Goal: Navigation & Orientation: Find specific page/section

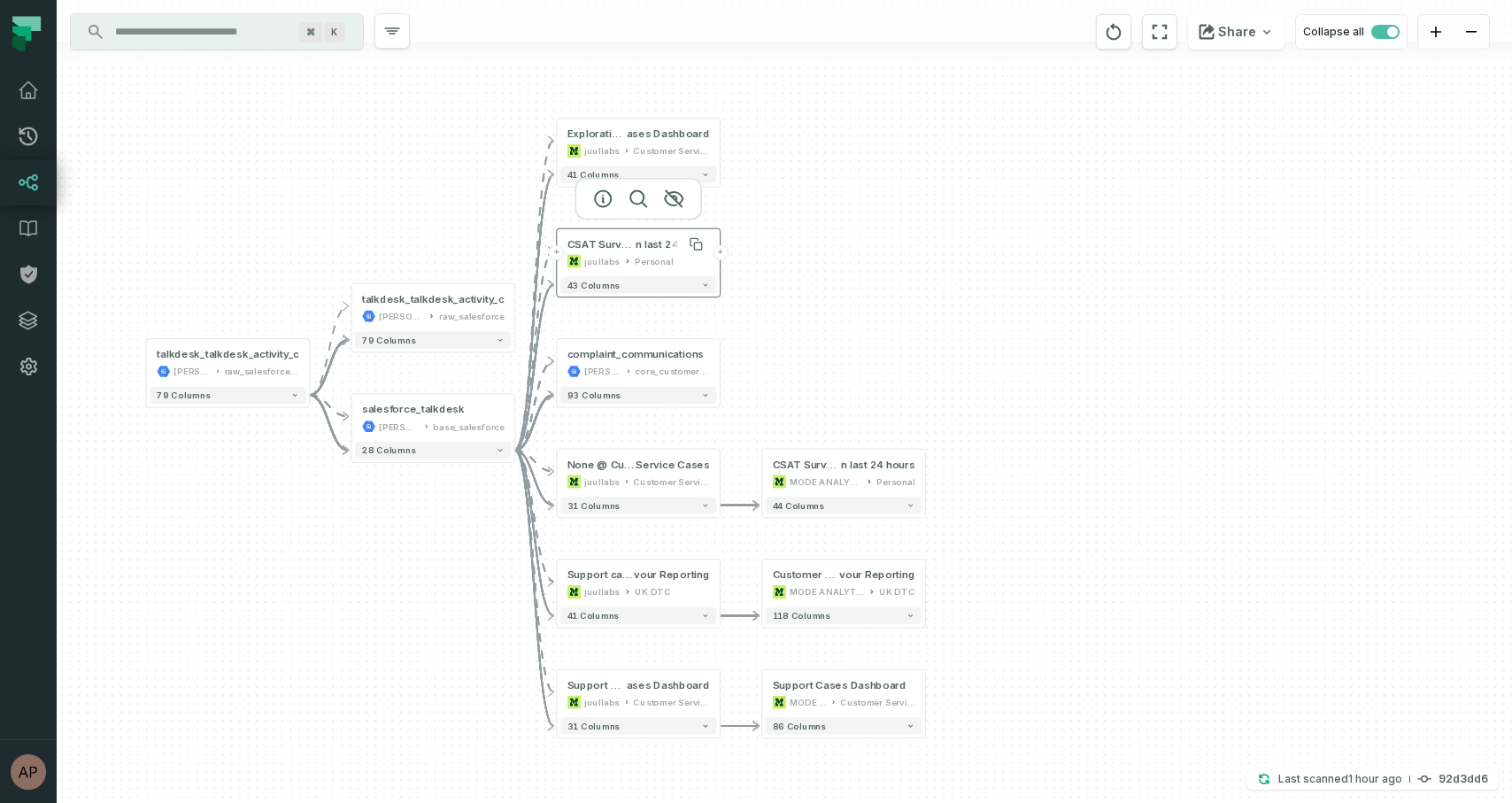
click at [631, 249] on span "CSAT Surveys in last 24 hours @ CSAT Surveys i" at bounding box center [601, 244] width 69 height 13
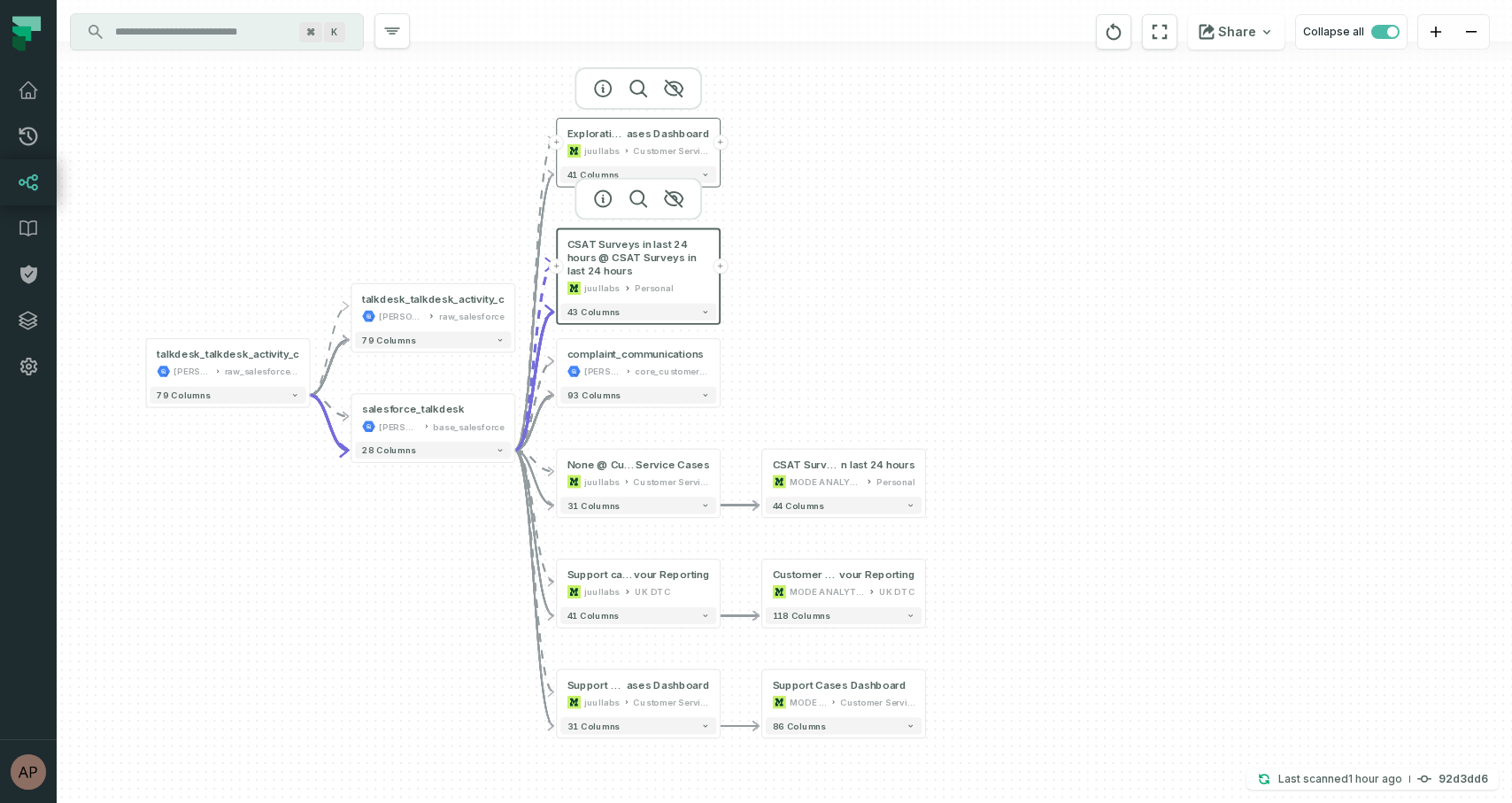
click at [625, 141] on div "Exploration @ Support C ases Dashboard juullabs Customer Service Ops" at bounding box center [638, 142] width 156 height 41
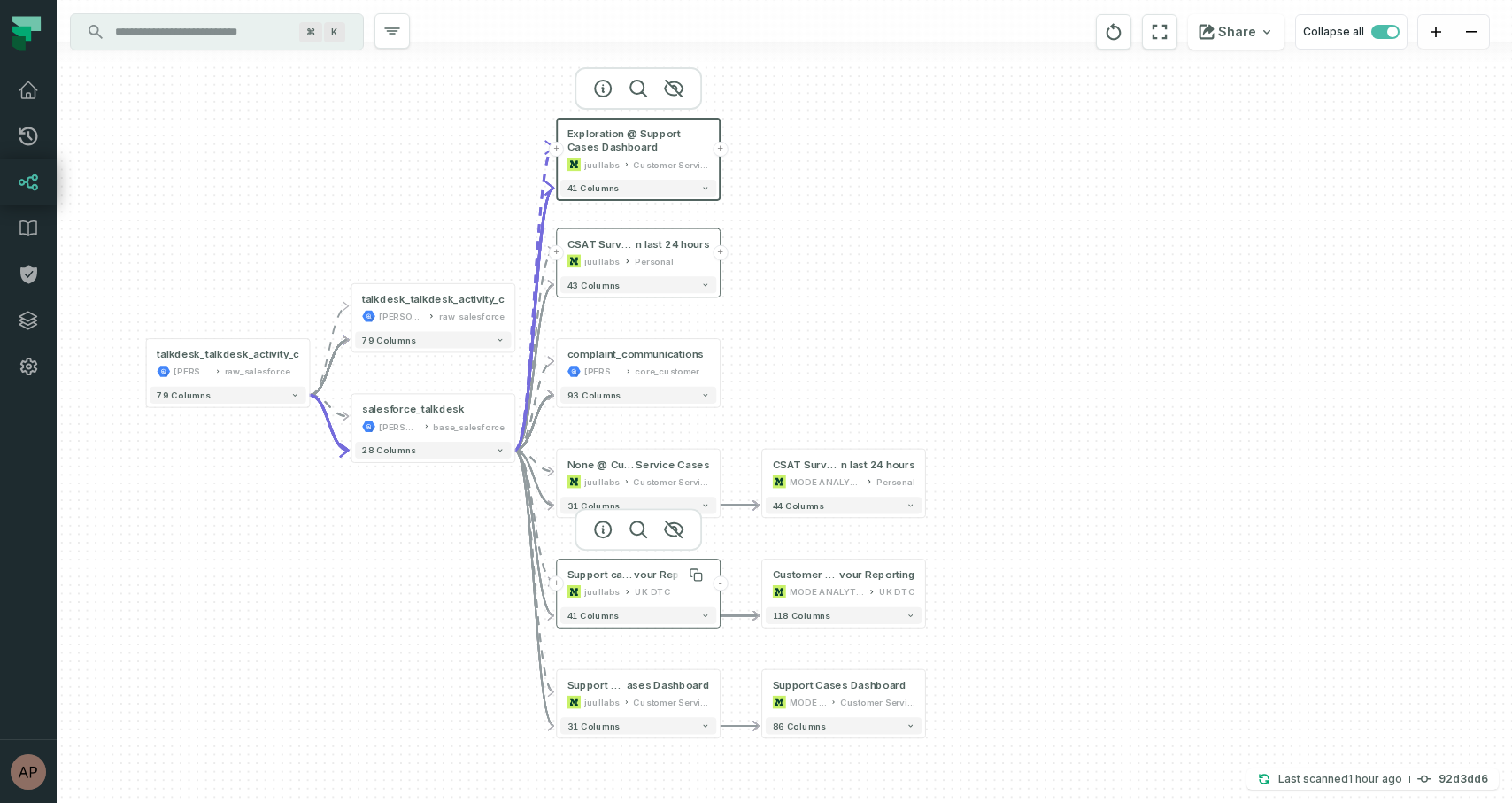
click at [628, 578] on span "Support cases @ Customer Service Dashboard: [GEOGRAPHIC_DATA] NTM Fla" at bounding box center [600, 575] width 67 height 13
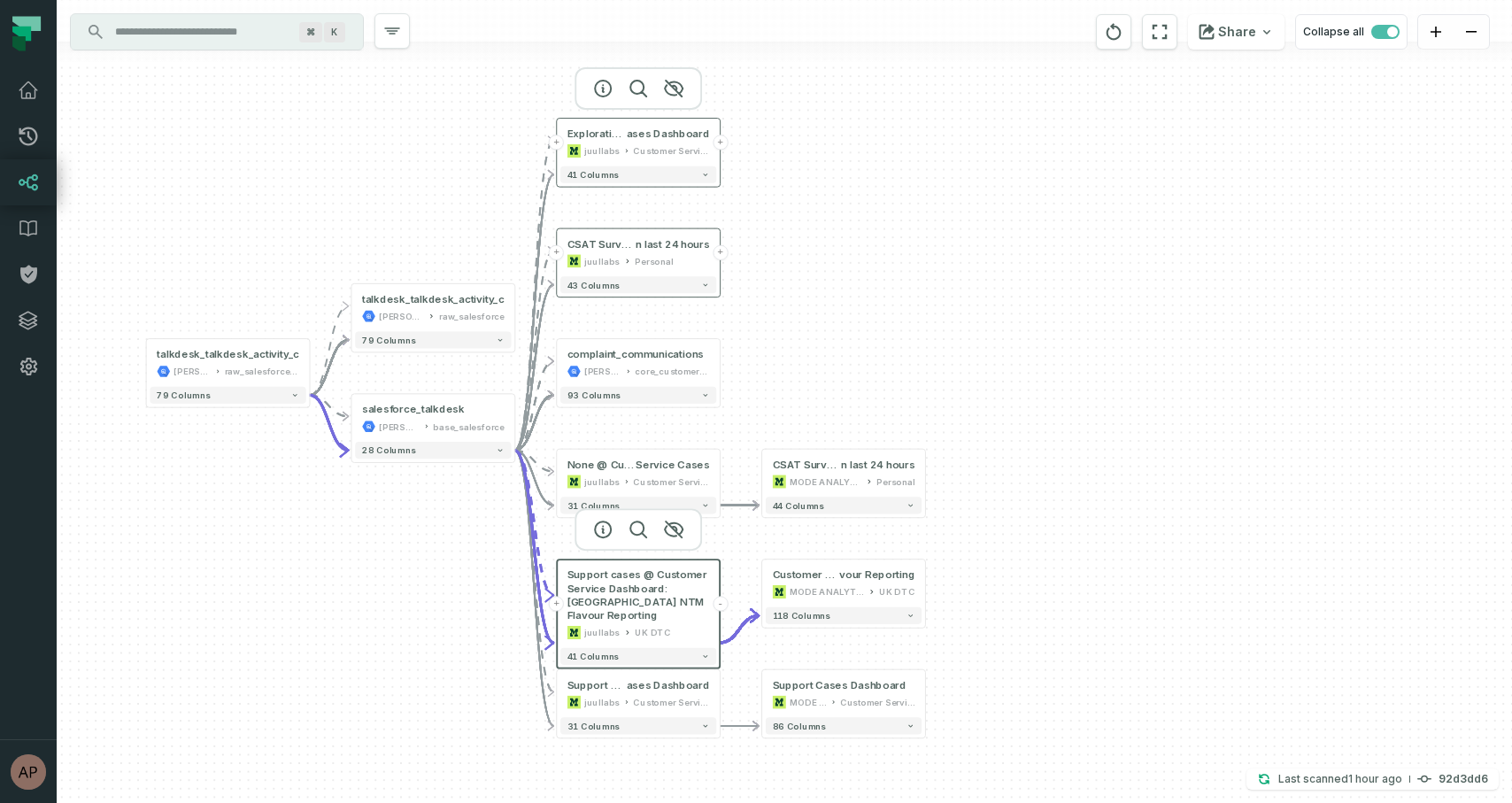
click at [723, 143] on button "+" at bounding box center [720, 142] width 15 height 15
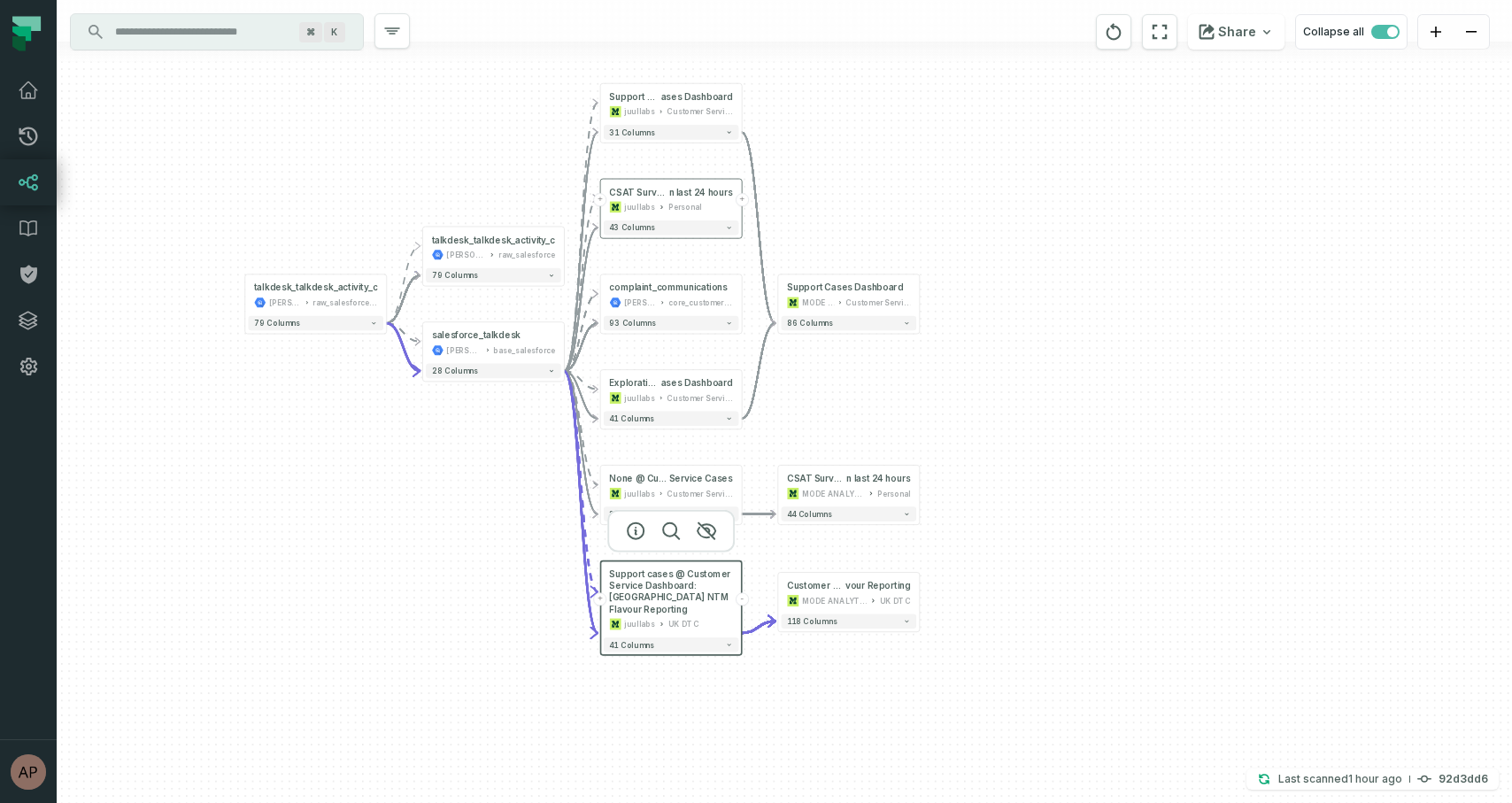
drag, startPoint x: 816, startPoint y: 158, endPoint x: 825, endPoint y: 411, distance: 253.2
click at [825, 411] on div "+ CSAT Surveys i n last 24 hours MODE ANALYTICS Personal 44 columns + Customer …" at bounding box center [784, 402] width 1455 height 803
click at [742, 205] on button "+" at bounding box center [742, 205] width 13 height 13
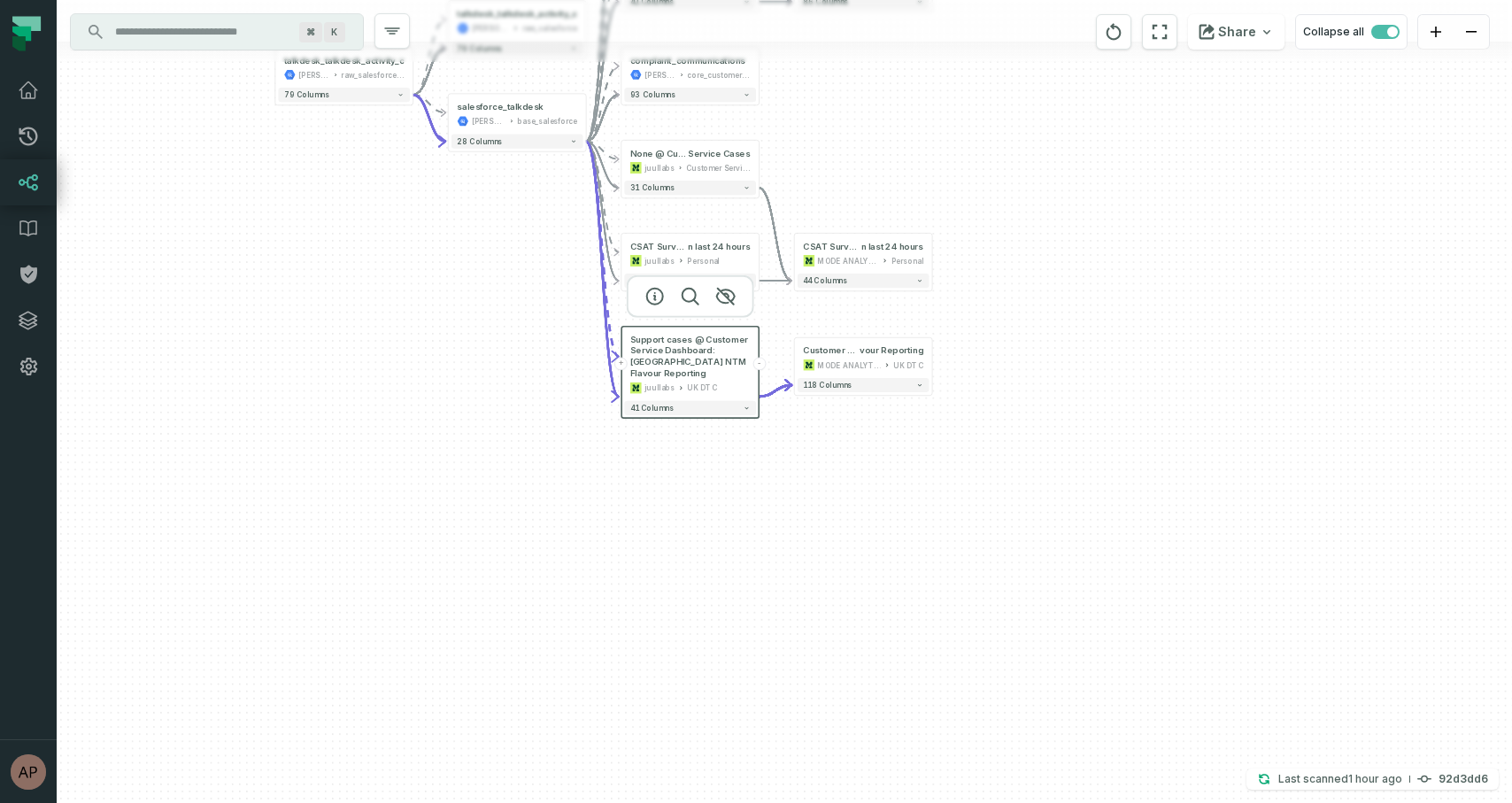
drag, startPoint x: 994, startPoint y: 241, endPoint x: 1020, endPoint y: 314, distance: 77.5
click at [1020, 314] on div "- CSAT Surveys i n last 24 hours MODE ANALYTICS Personal 44 columns + Customer …" at bounding box center [784, 402] width 1455 height 803
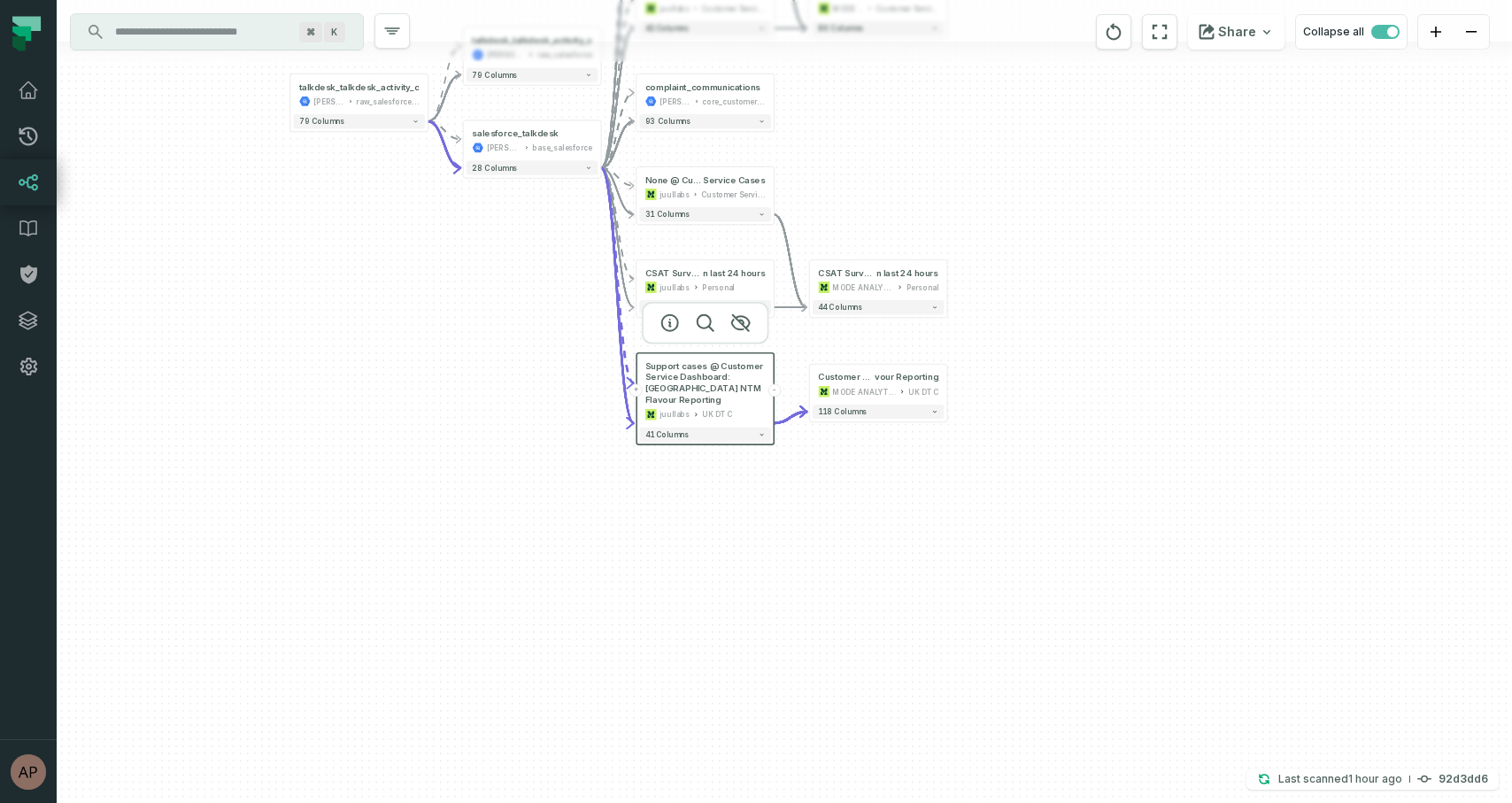
click at [745, 491] on div "- CSAT Surveys i n last 24 hours MODE ANALYTICS Personal 44 columns + Customer …" at bounding box center [784, 402] width 1455 height 803
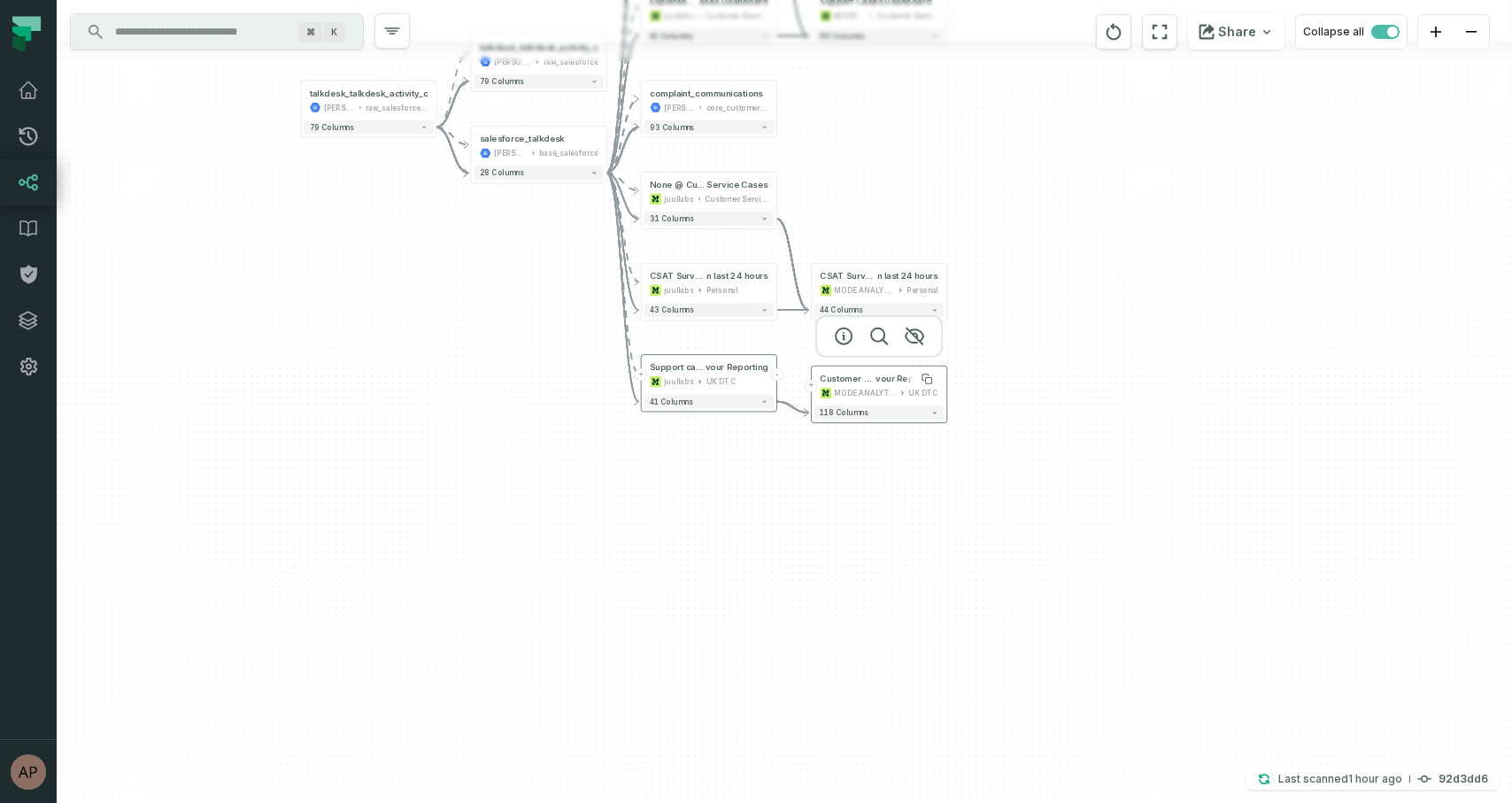
click at [905, 384] on span "vour Reporting" at bounding box center [907, 379] width 62 height 11
click at [905, 384] on span "Customer Service Dashboard: [GEOGRAPHIC_DATA] NTM Flavour Reporting" at bounding box center [879, 396] width 117 height 45
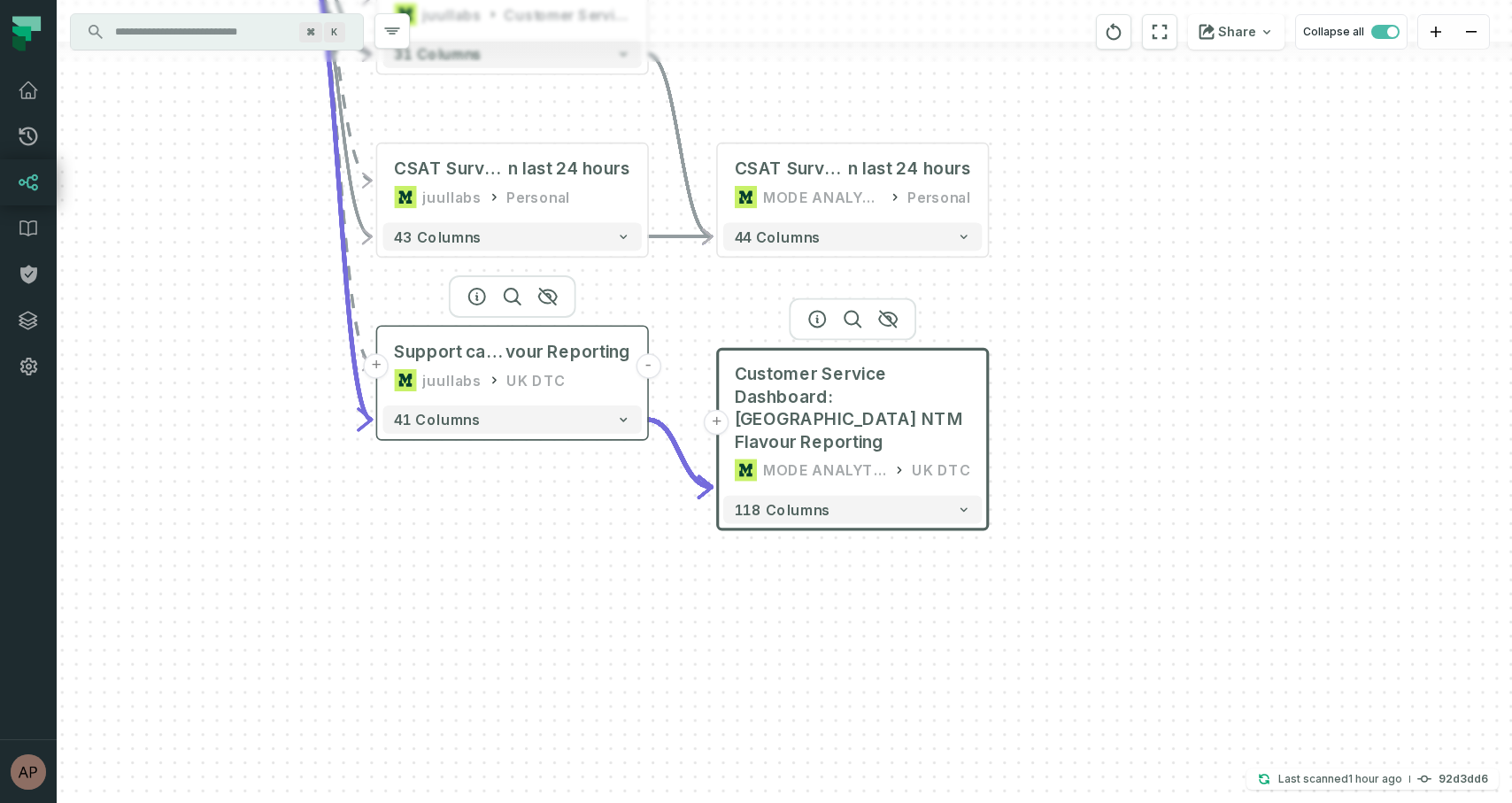
click at [609, 366] on div "Support cases @ Customer Service Dashboard: [GEOGRAPHIC_DATA] NTM Fla vour Repo…" at bounding box center [512, 366] width 258 height 67
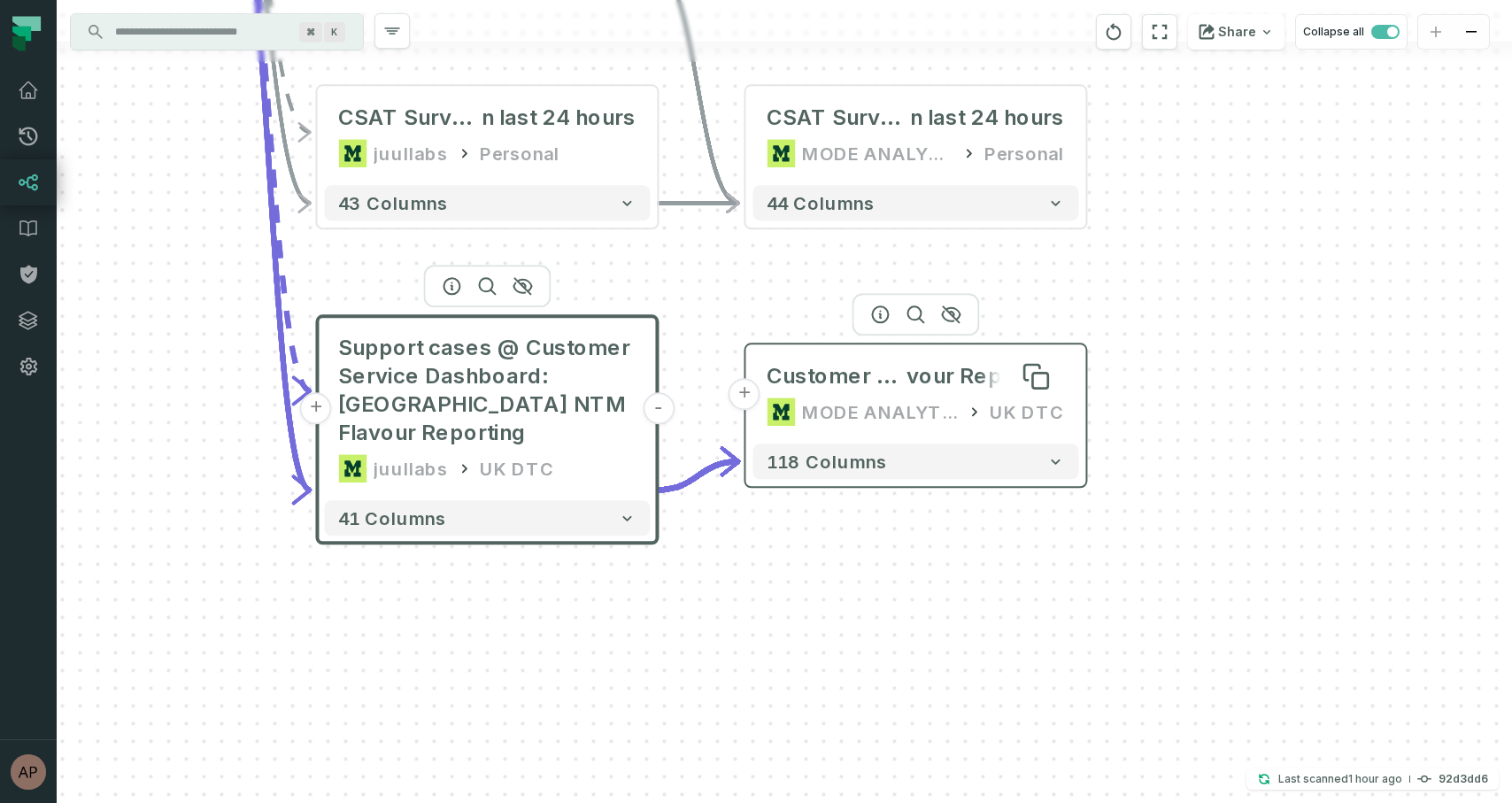
click at [921, 384] on span "vour Reporting" at bounding box center [985, 376] width 157 height 28
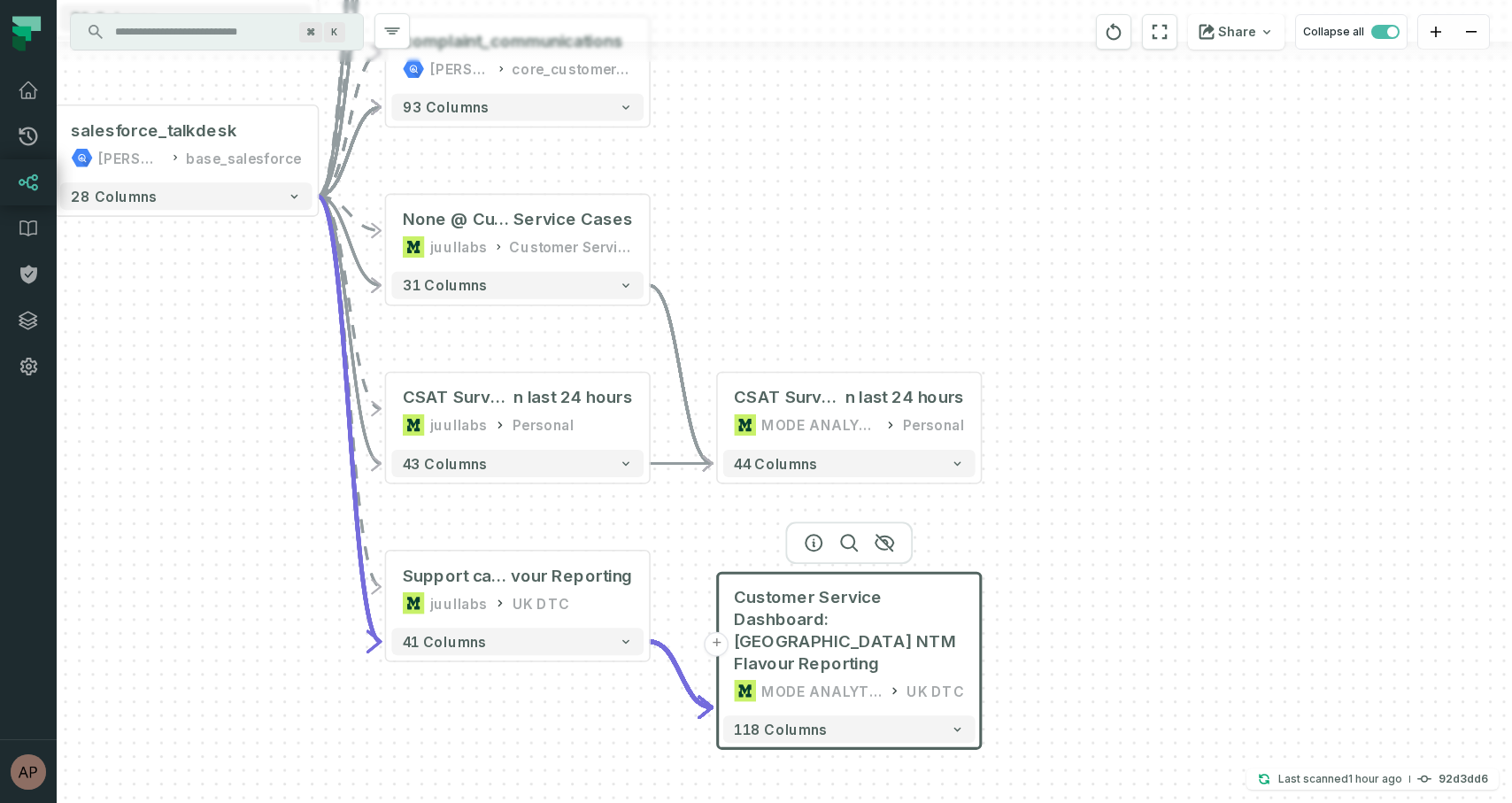
drag, startPoint x: 685, startPoint y: 281, endPoint x: 682, endPoint y: 579, distance: 298.0
click at [682, 578] on div "- CSAT Surveys i n last 24 hours MODE ANALYTICS Personal 44 columns + Customer …" at bounding box center [784, 402] width 1455 height 803
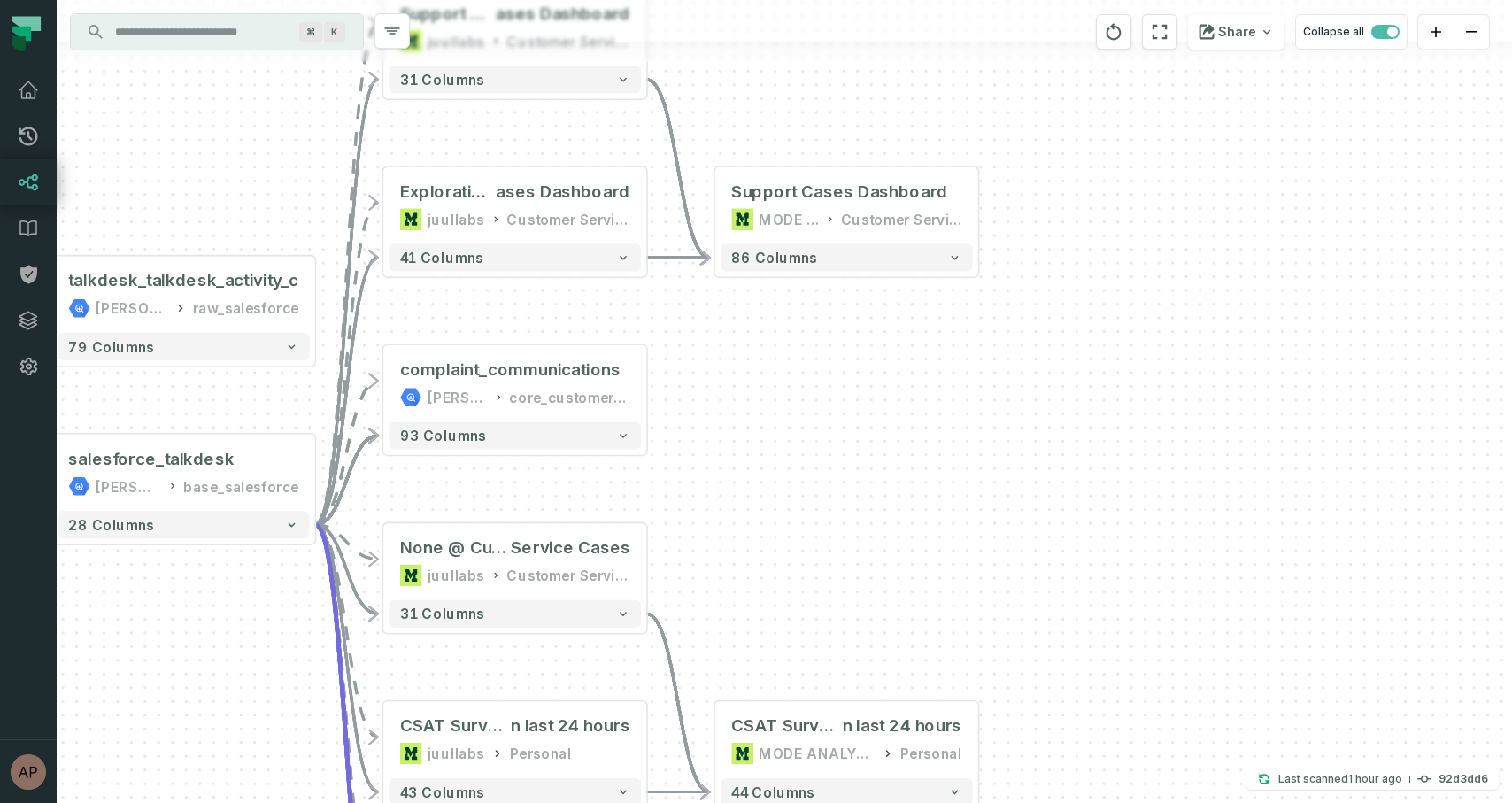
drag, startPoint x: 751, startPoint y: 322, endPoint x: 754, endPoint y: 708, distance: 386.0
click at [754, 708] on div "- CSAT Surveys i n last 24 hours MODE ANALYTICS Personal 44 columns + Customer …" at bounding box center [784, 402] width 1455 height 803
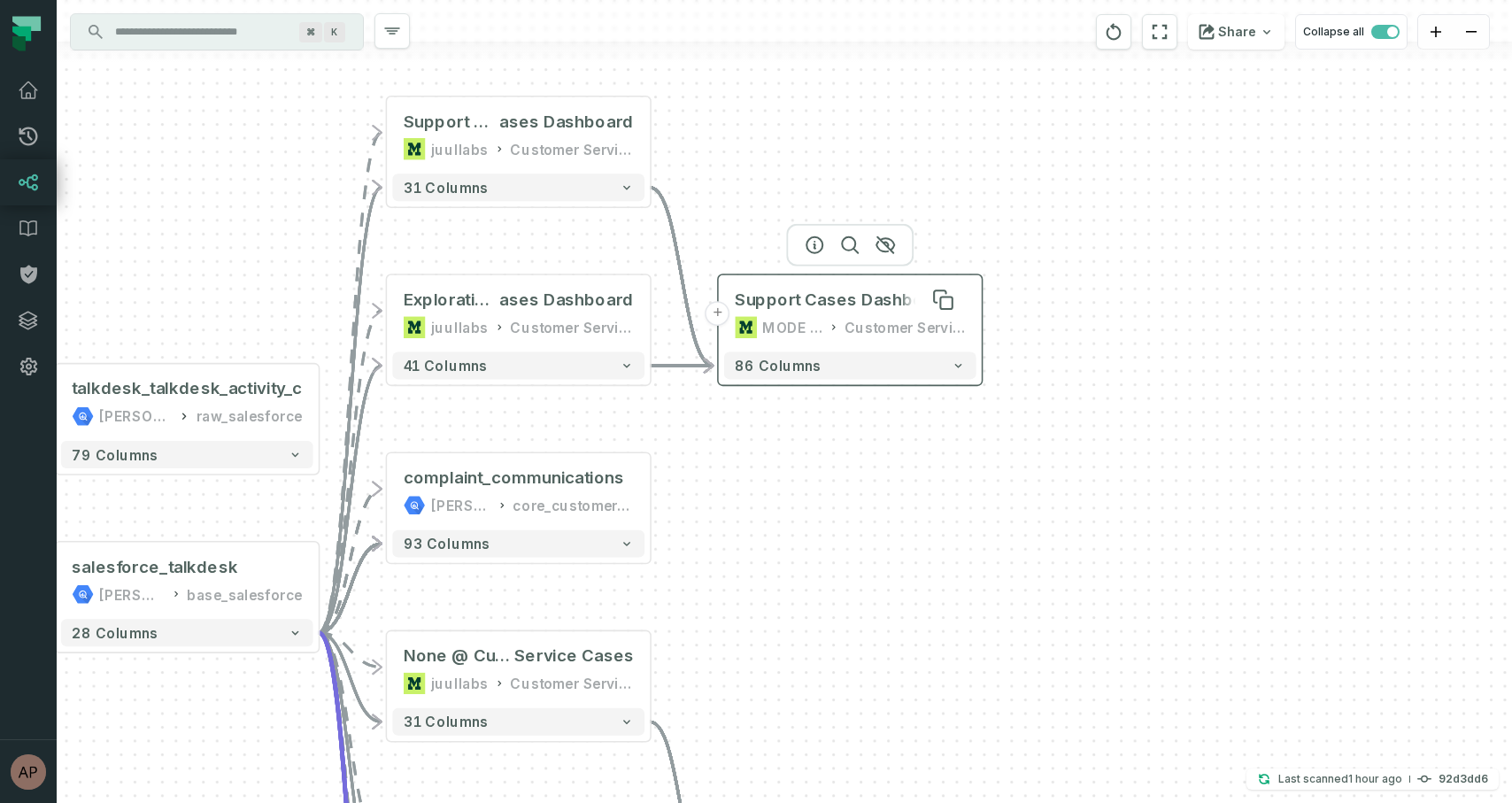
click at [808, 302] on div "Support Cases Dashboard" at bounding box center [843, 299] width 217 height 22
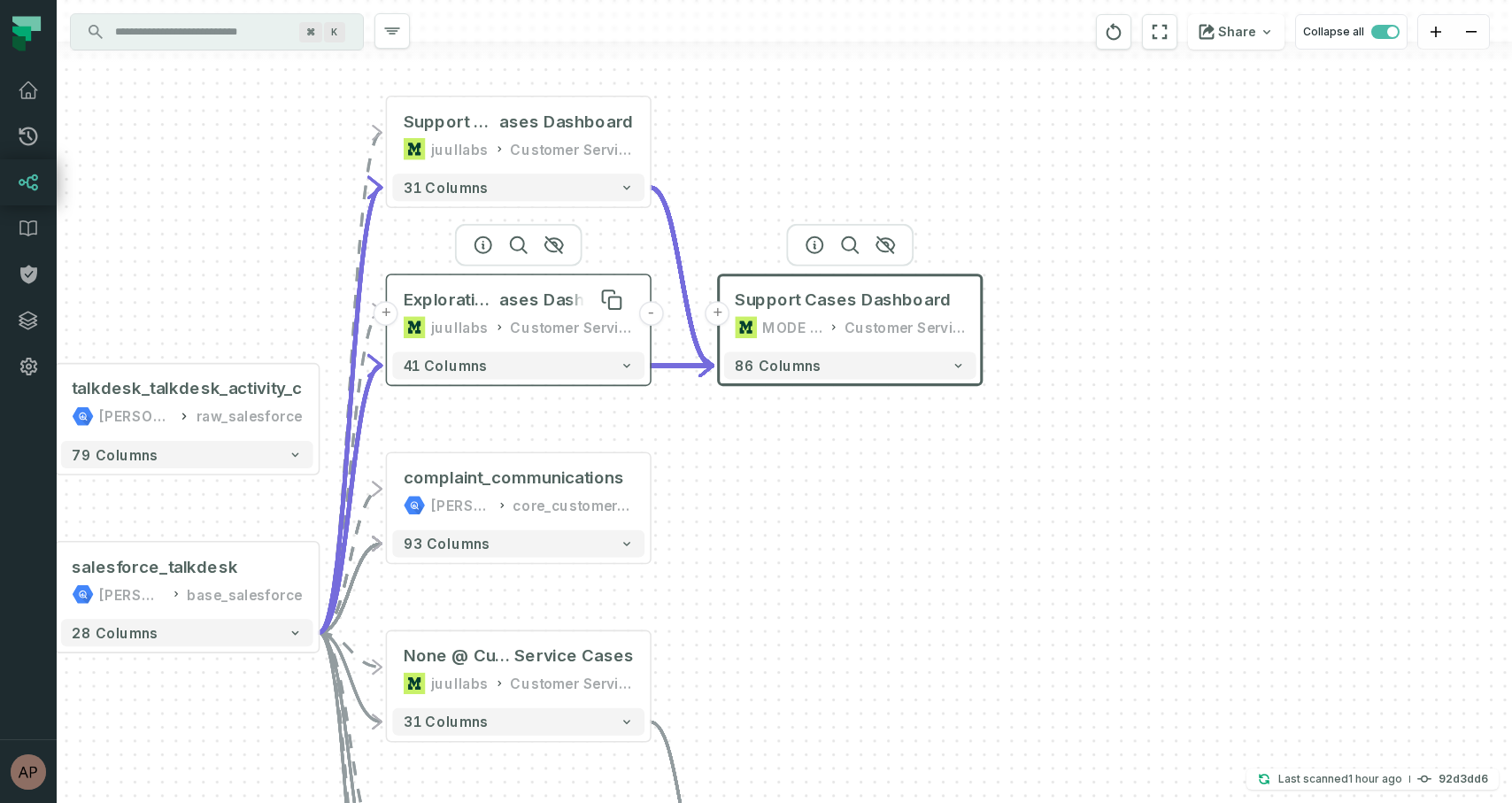
click at [576, 303] on span "ases Dashboard" at bounding box center [566, 299] width 134 height 22
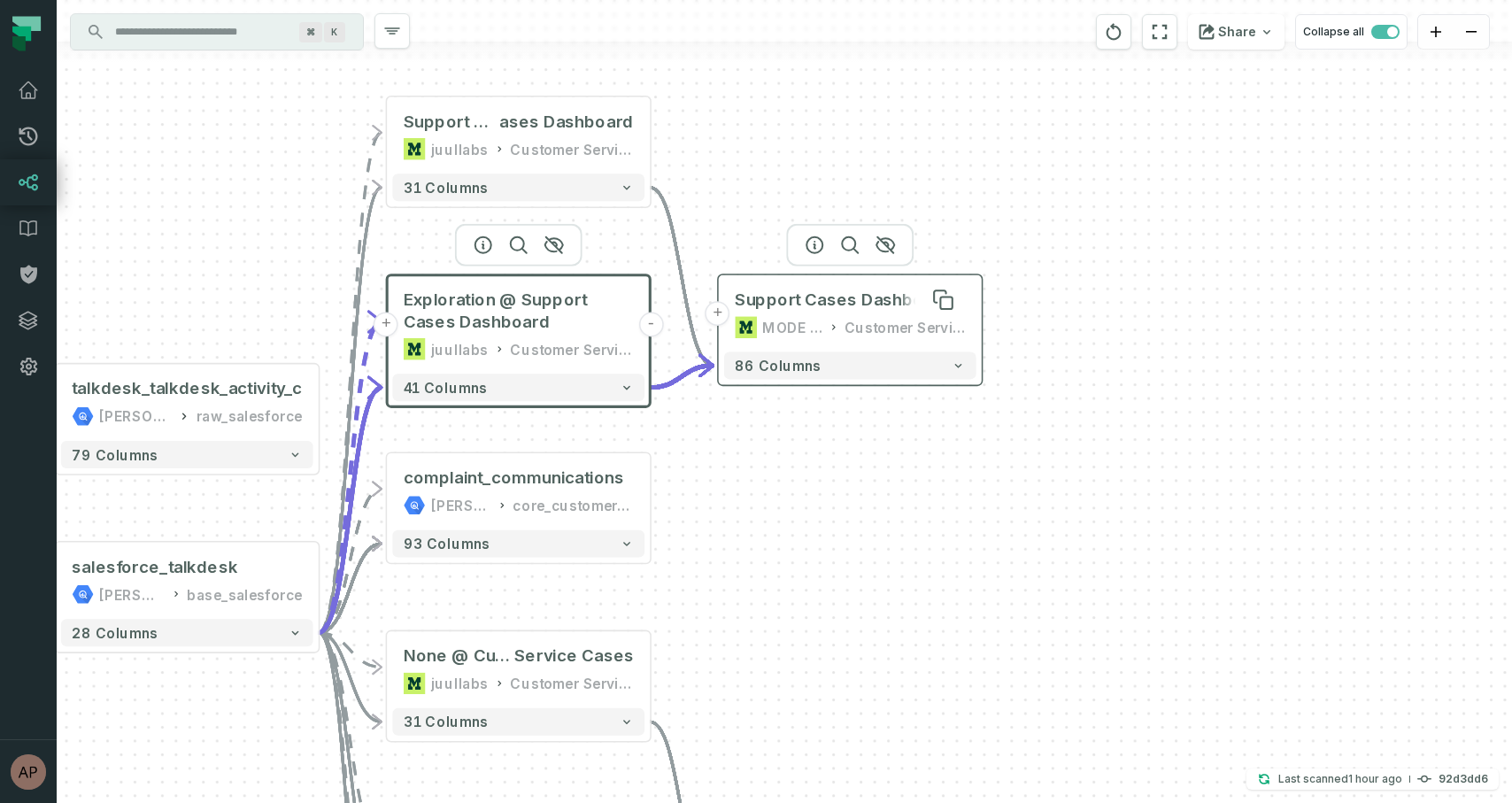
click at [794, 307] on div "Support Cases Dashboard" at bounding box center [843, 299] width 217 height 22
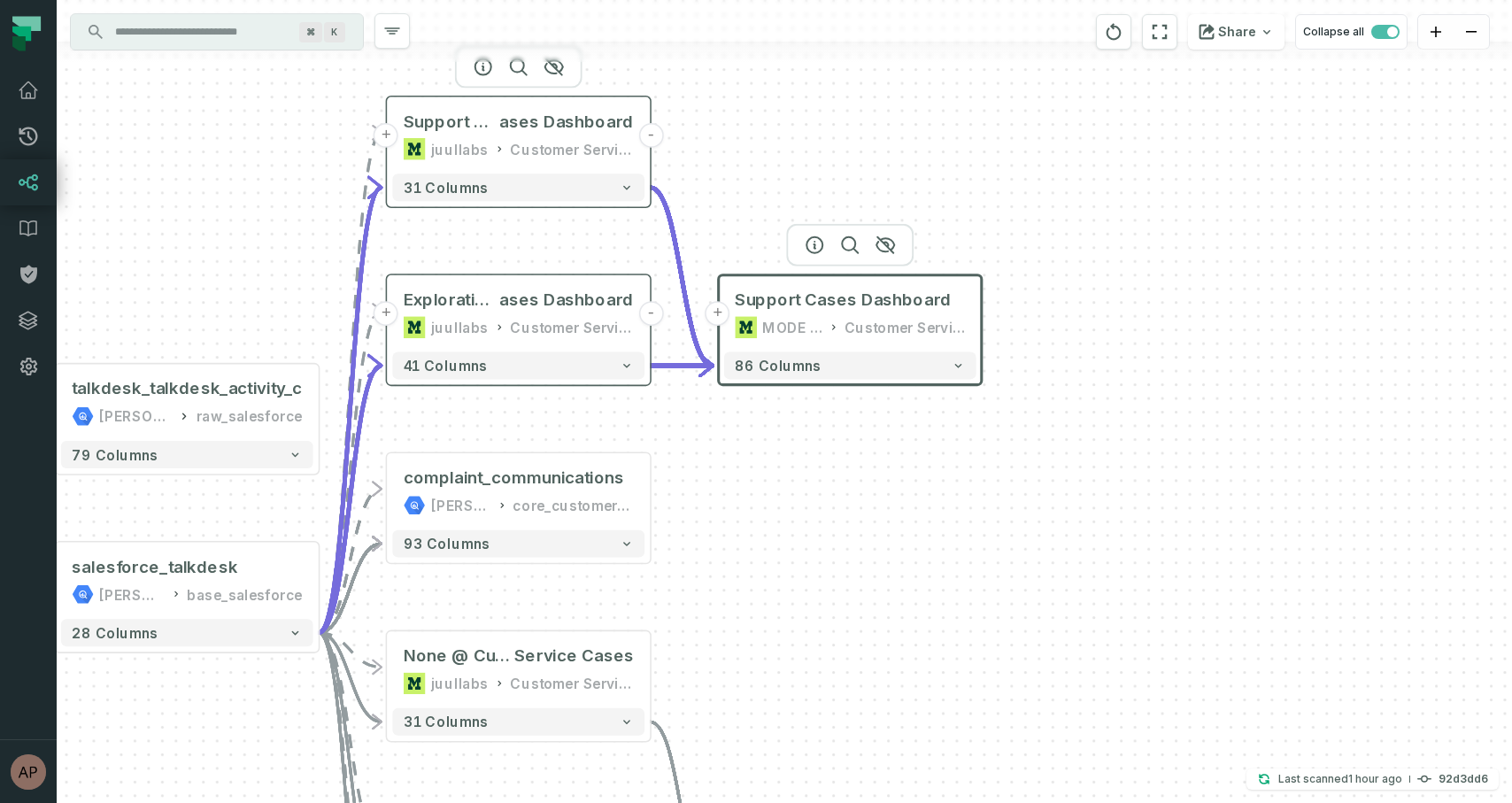
click at [536, 134] on div "Support Cases v2 @ Support C ases Dashboard juullabs Customer Service Ops" at bounding box center [518, 134] width 252 height 65
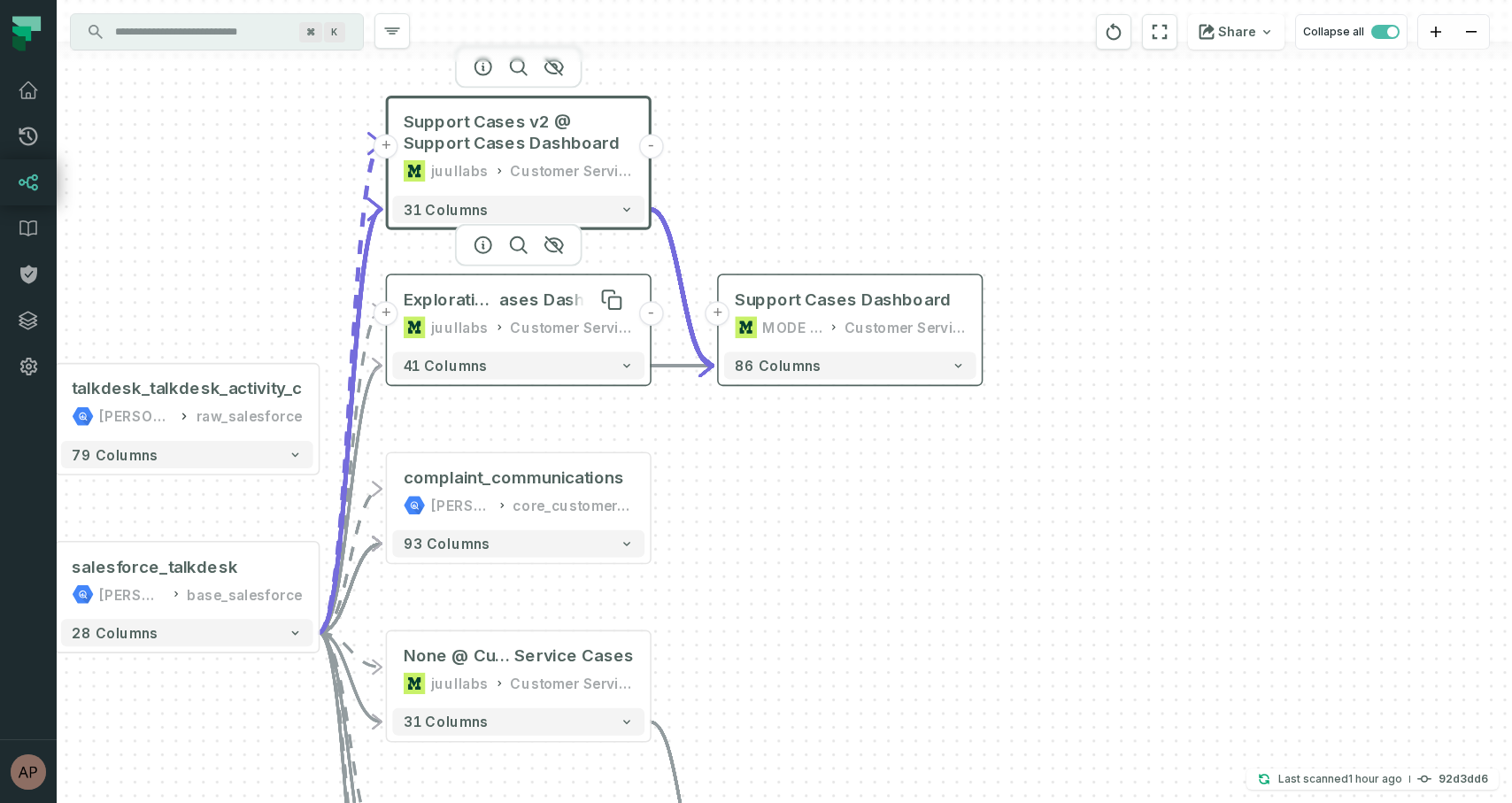
click at [512, 310] on span "ases Dashboard" at bounding box center [566, 299] width 134 height 22
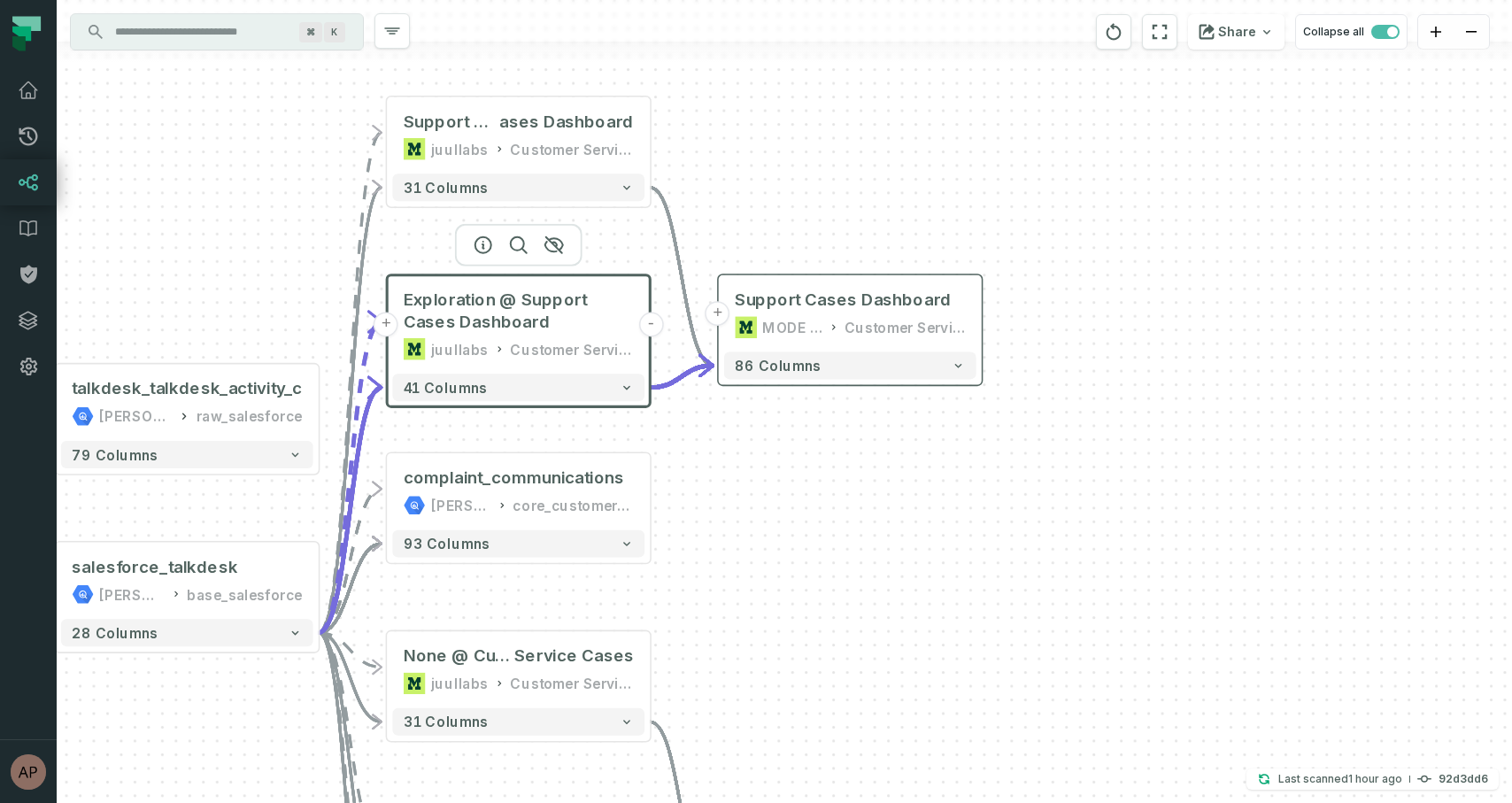
click at [916, 579] on div "- CSAT Surveys i n last 24 hours MODE ANALYTICS Personal 44 columns + Customer …" at bounding box center [784, 402] width 1455 height 803
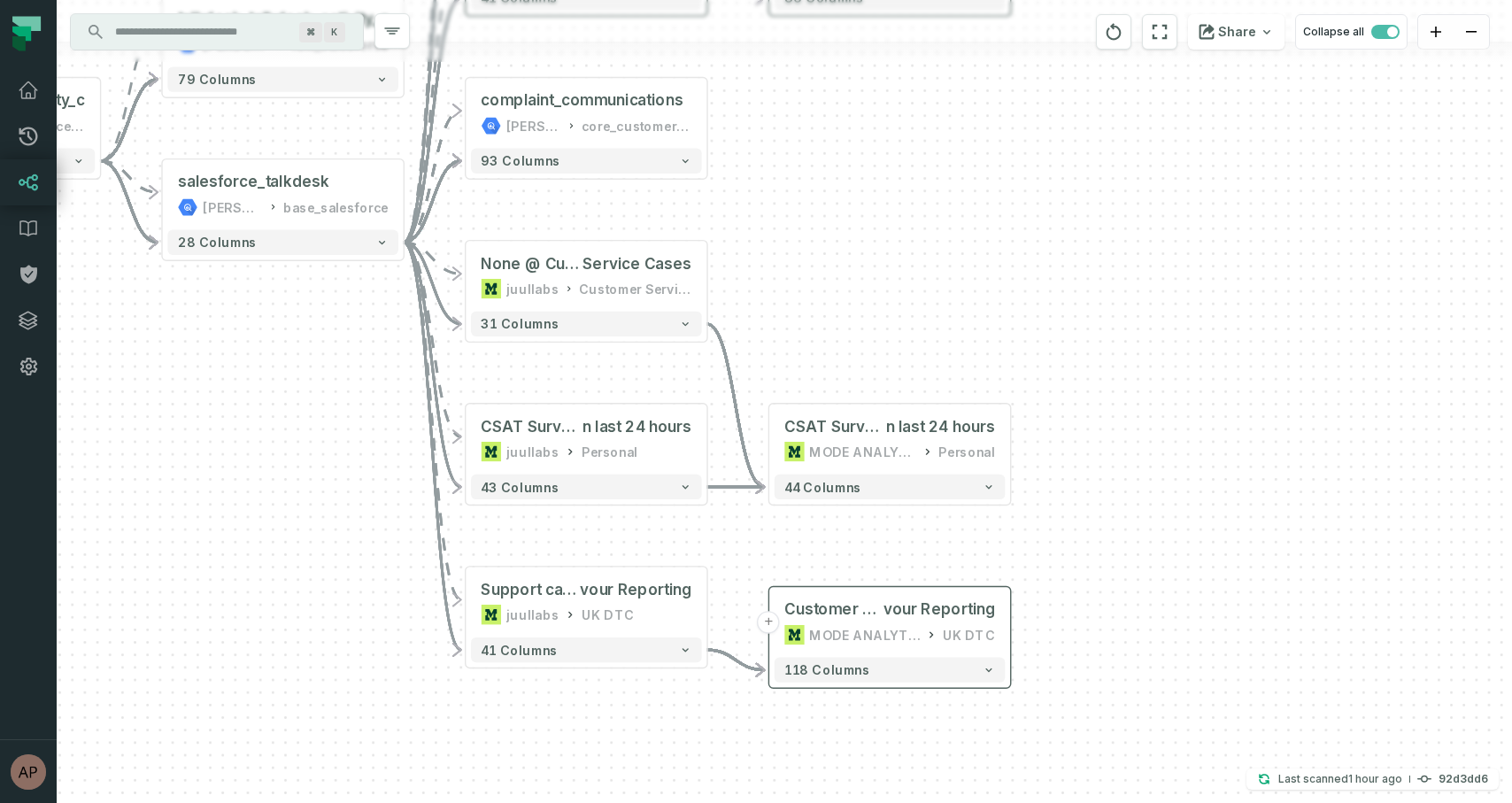
drag, startPoint x: 891, startPoint y: 590, endPoint x: 926, endPoint y: 205, distance: 386.6
click at [926, 205] on div "- CSAT Surveys i n last 24 hours MODE ANALYTICS Personal 44 columns + Customer …" at bounding box center [784, 402] width 1455 height 803
click at [600, 271] on span "Service Cases" at bounding box center [636, 264] width 109 height 21
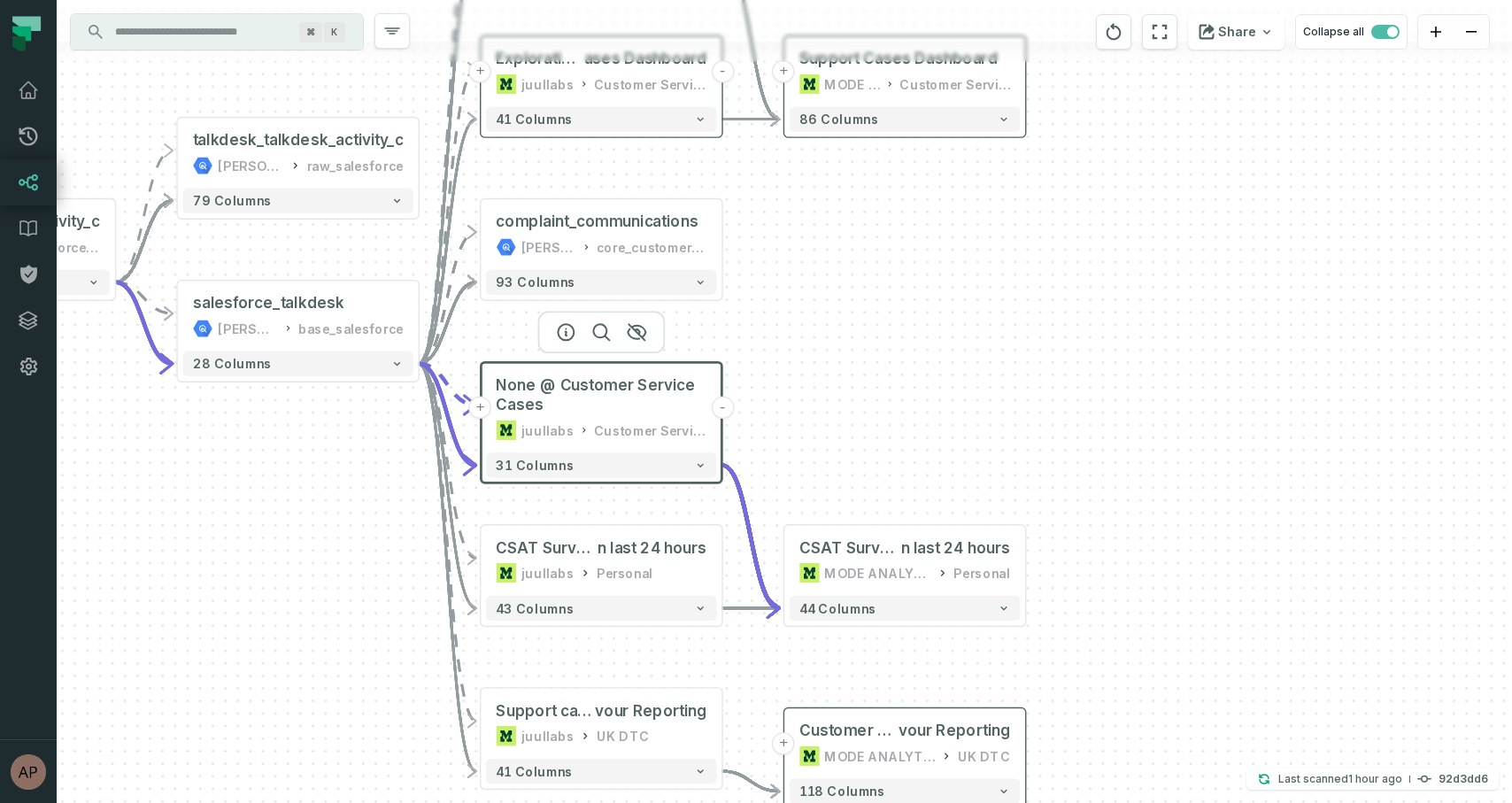
drag, startPoint x: 879, startPoint y: 296, endPoint x: 891, endPoint y: 574, distance: 278.3
click at [891, 574] on div "- CSAT Surveys i n last 24 hours MODE ANALYTICS Personal 44 columns + Customer …" at bounding box center [784, 402] width 1455 height 803
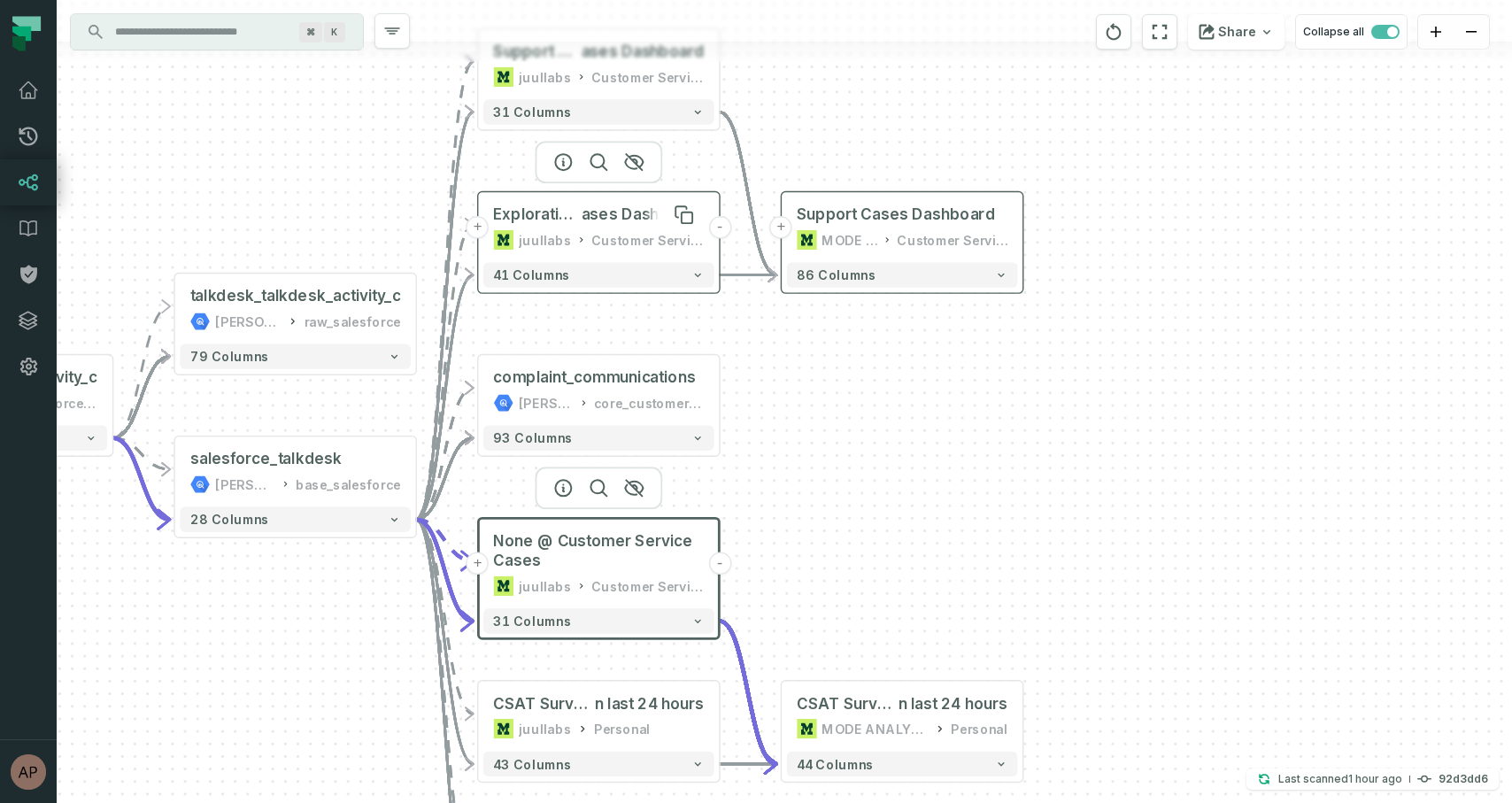
click at [651, 220] on span "ases Dashboard" at bounding box center [643, 215] width 123 height 21
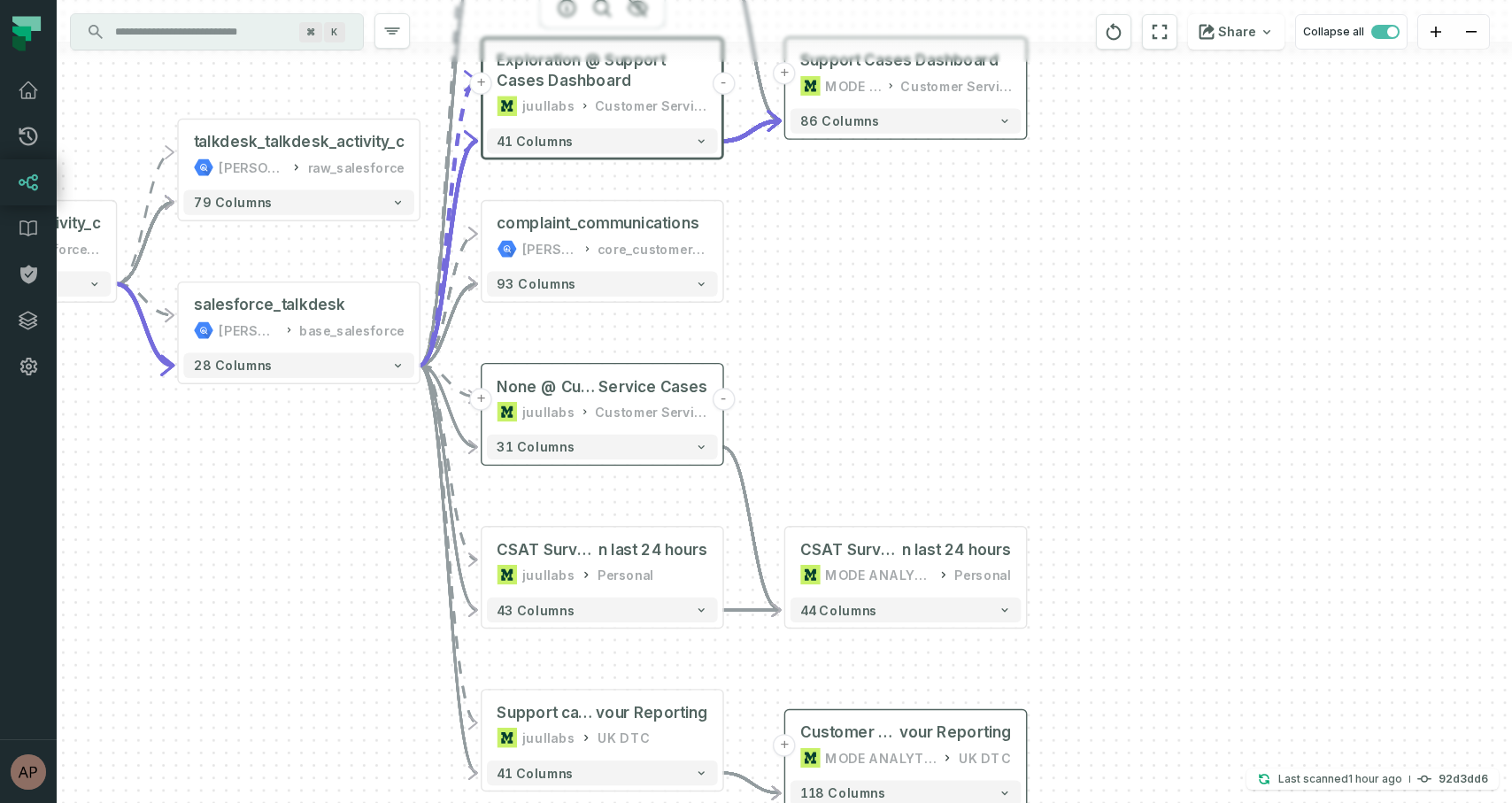
drag, startPoint x: 906, startPoint y: 503, endPoint x: 910, endPoint y: 348, distance: 155.1
click at [910, 348] on div "- CSAT Surveys i n last 24 hours MODE ANALYTICS Personal 44 columns + Customer …" at bounding box center [784, 402] width 1455 height 803
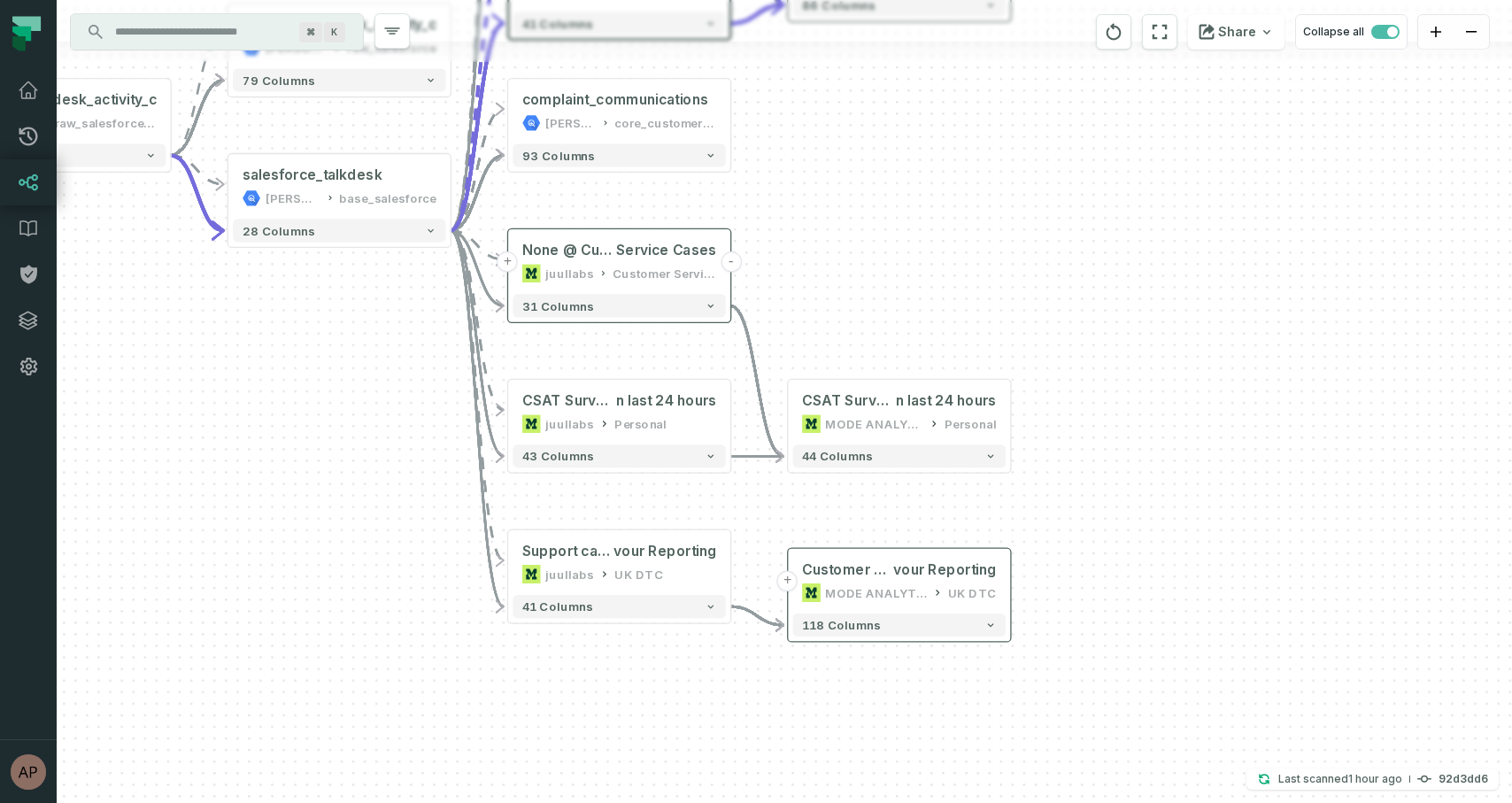
drag, startPoint x: 826, startPoint y: 379, endPoint x: 824, endPoint y: 244, distance: 135.0
click at [824, 243] on div "- CSAT Surveys i n last 24 hours MODE ANALYTICS Personal 44 columns + Customer …" at bounding box center [784, 402] width 1455 height 803
click at [610, 557] on span "Support cases @ Customer Service Dashboard: [GEOGRAPHIC_DATA] NTM Fla" at bounding box center [567, 551] width 91 height 19
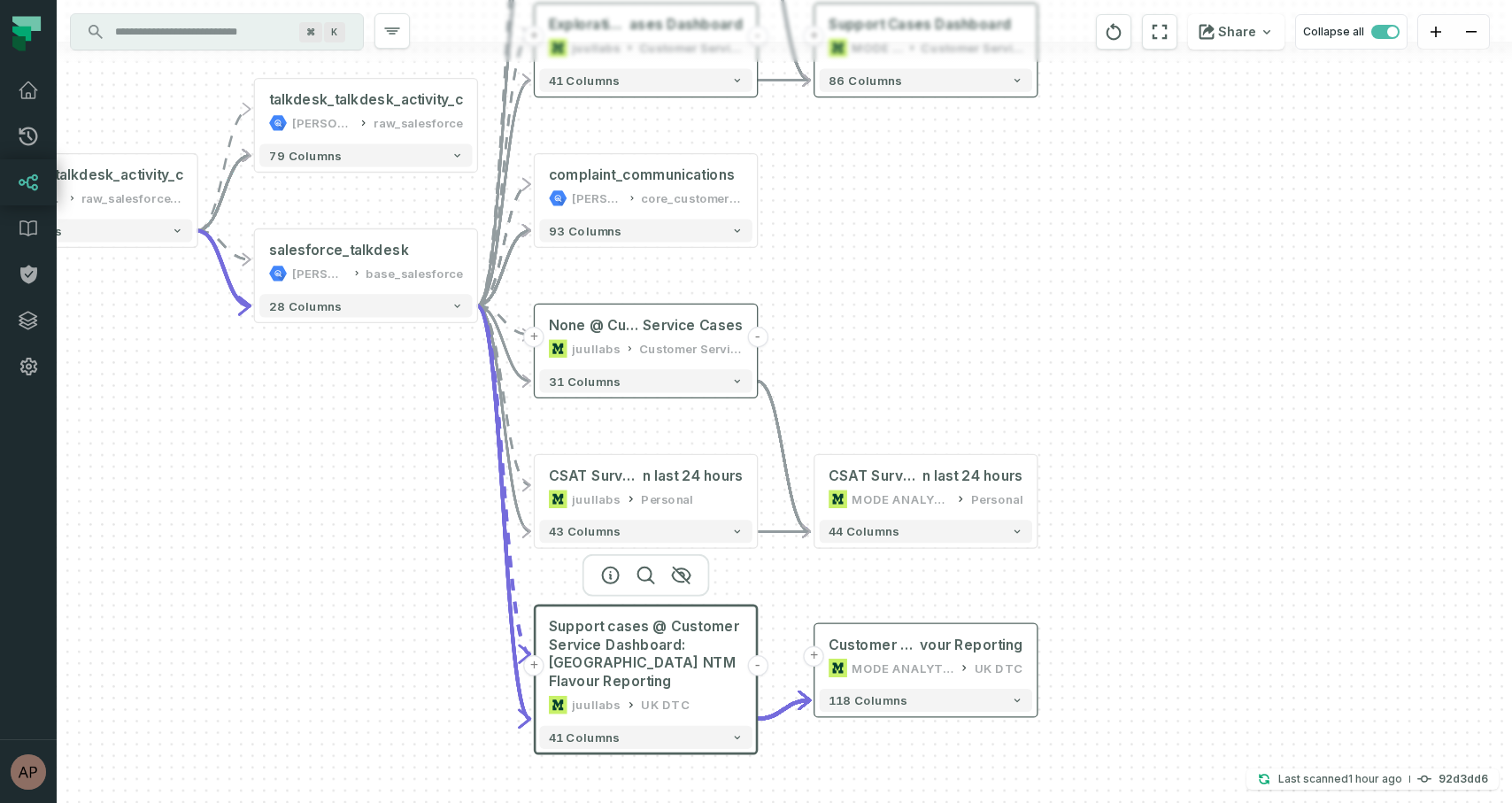
drag, startPoint x: 763, startPoint y: 521, endPoint x: 791, endPoint y: 594, distance: 78.2
click at [791, 594] on div "- CSAT Surveys i n last 24 hours MODE ANALYTICS Personal 44 columns + Customer …" at bounding box center [784, 402] width 1455 height 803
click at [658, 480] on span "n last 24 hours" at bounding box center [693, 474] width 101 height 19
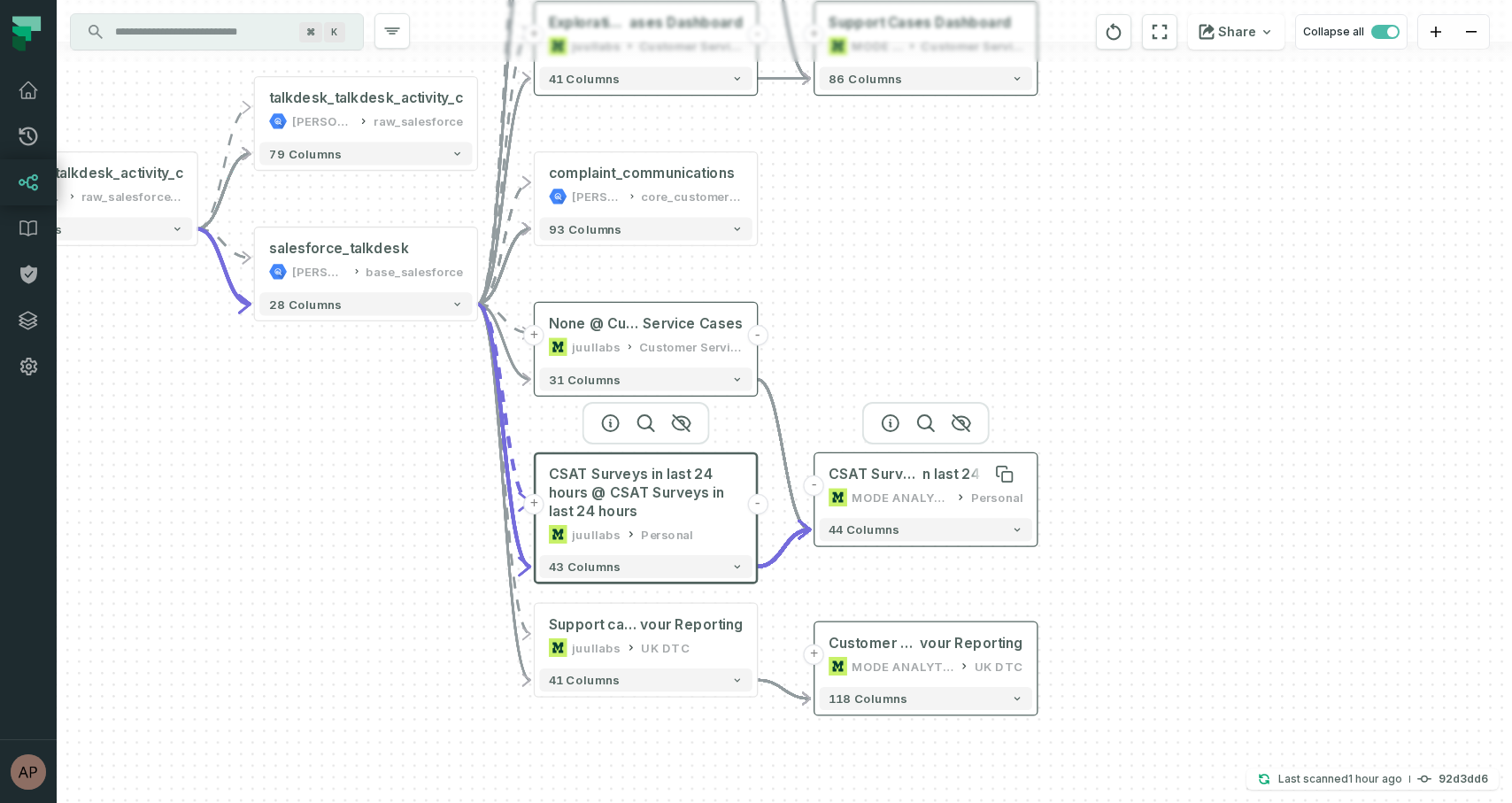
click at [898, 480] on span "CSAT Surveys i" at bounding box center [875, 474] width 94 height 19
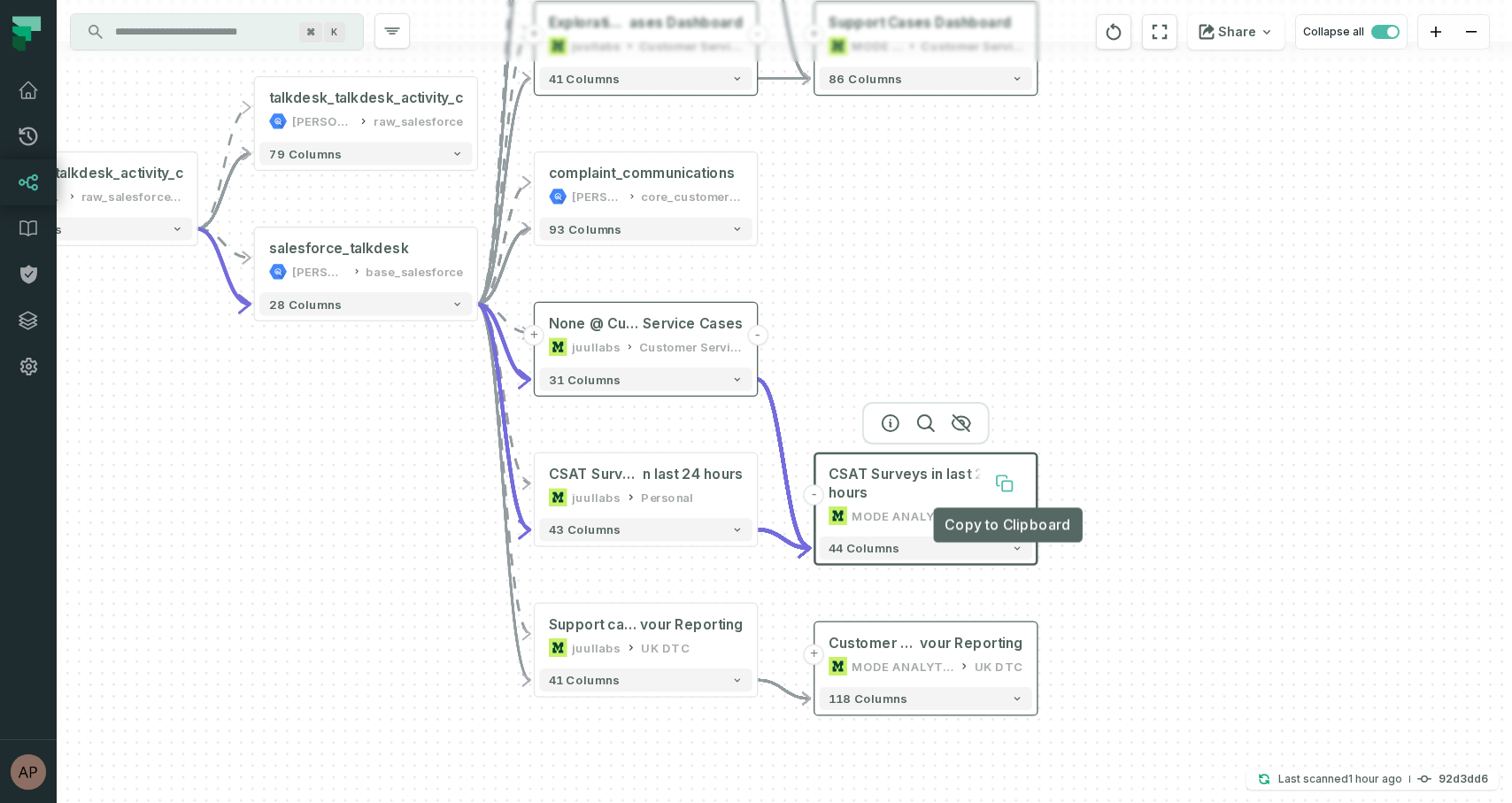
click at [1009, 482] on icon at bounding box center [1006, 486] width 9 height 9
click at [1065, 587] on div "- CSAT Surveys in last 24 hours MODE ANALYTICS Personal 44 columns + Customer S…" at bounding box center [784, 402] width 1455 height 803
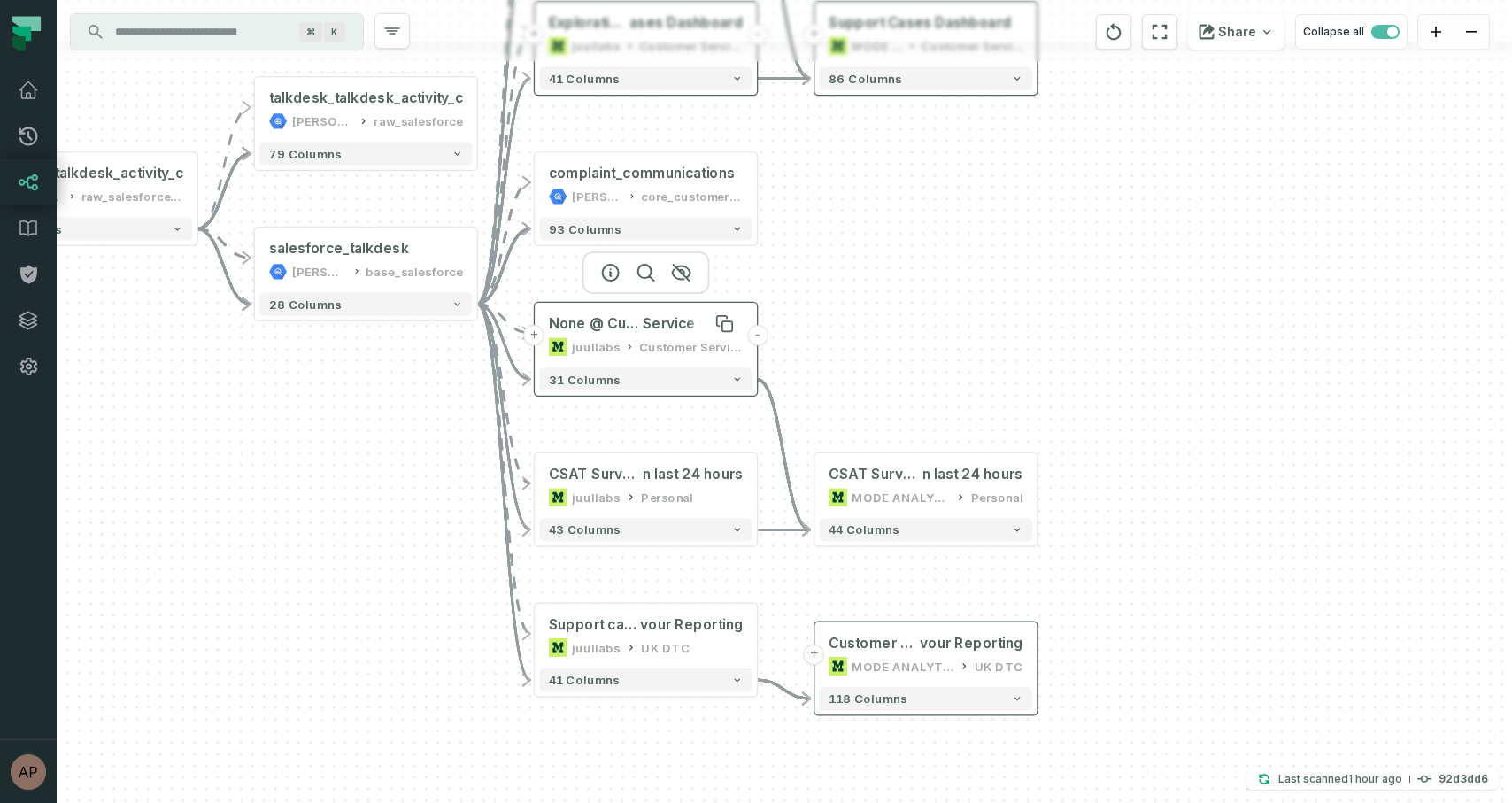
click at [645, 330] on span "Service Cases" at bounding box center [693, 324] width 101 height 19
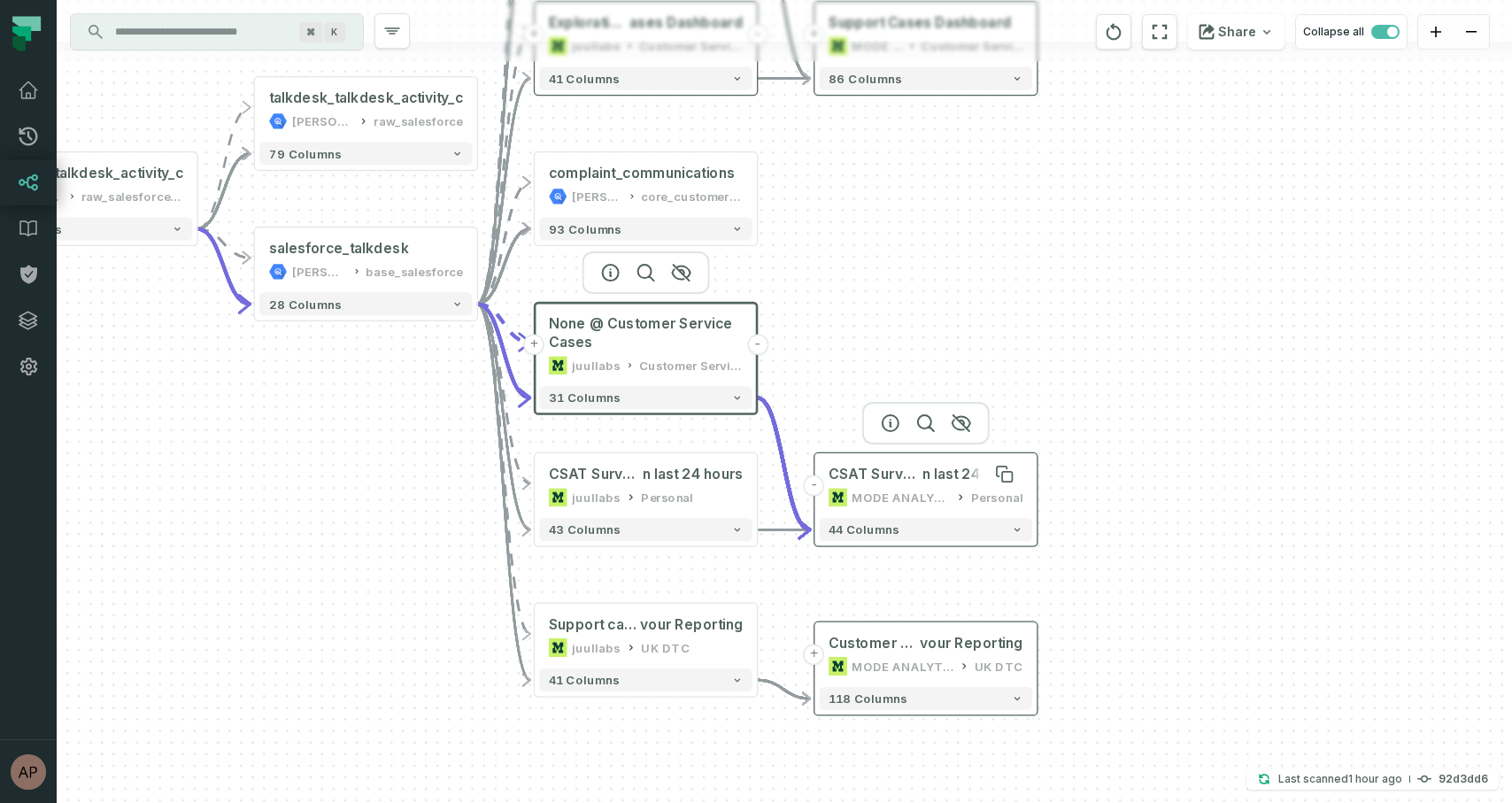
click at [887, 478] on span "CSAT Surveys i" at bounding box center [875, 474] width 94 height 19
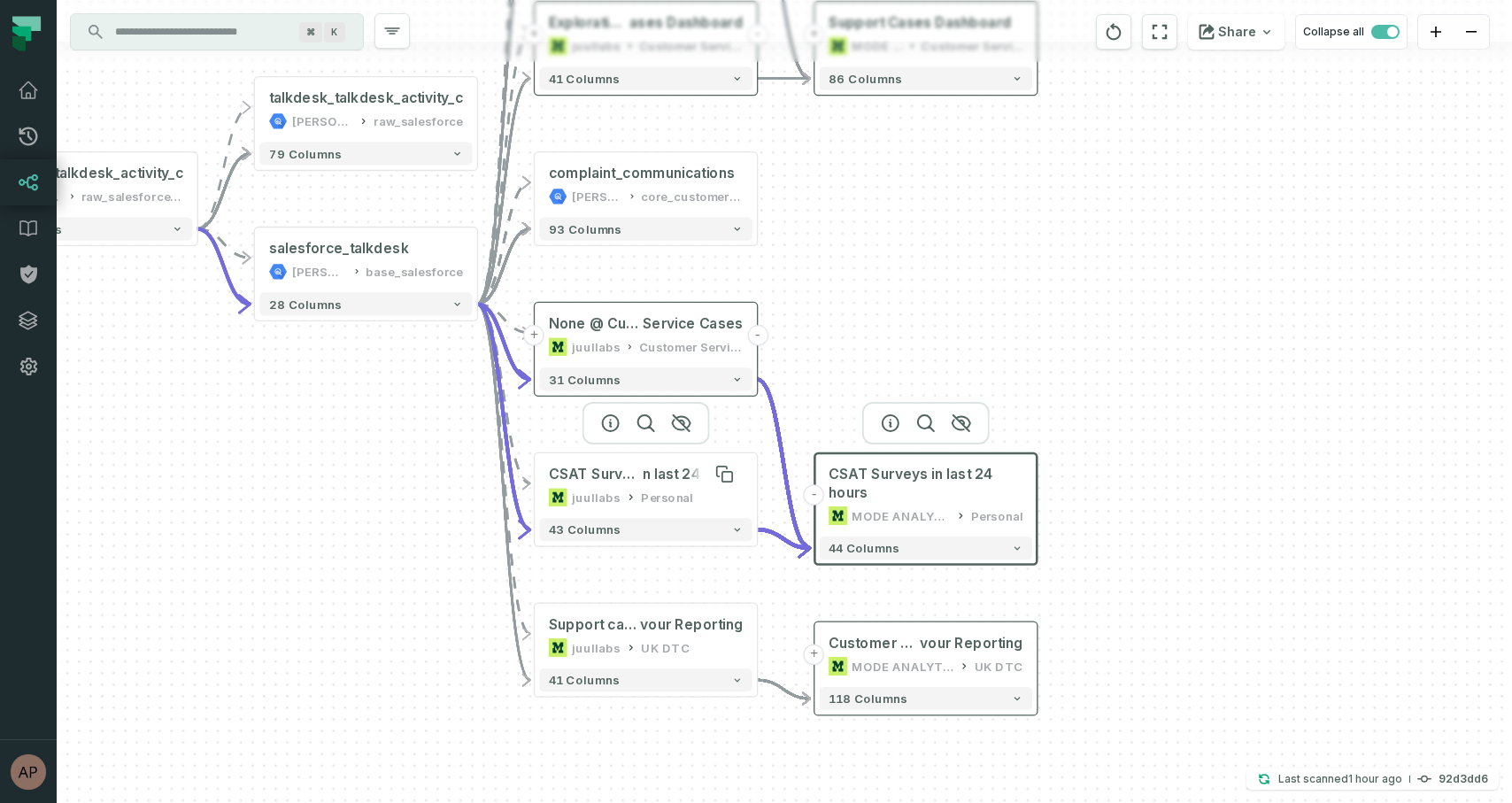
click at [659, 482] on span "n last 24 hours" at bounding box center [693, 474] width 101 height 19
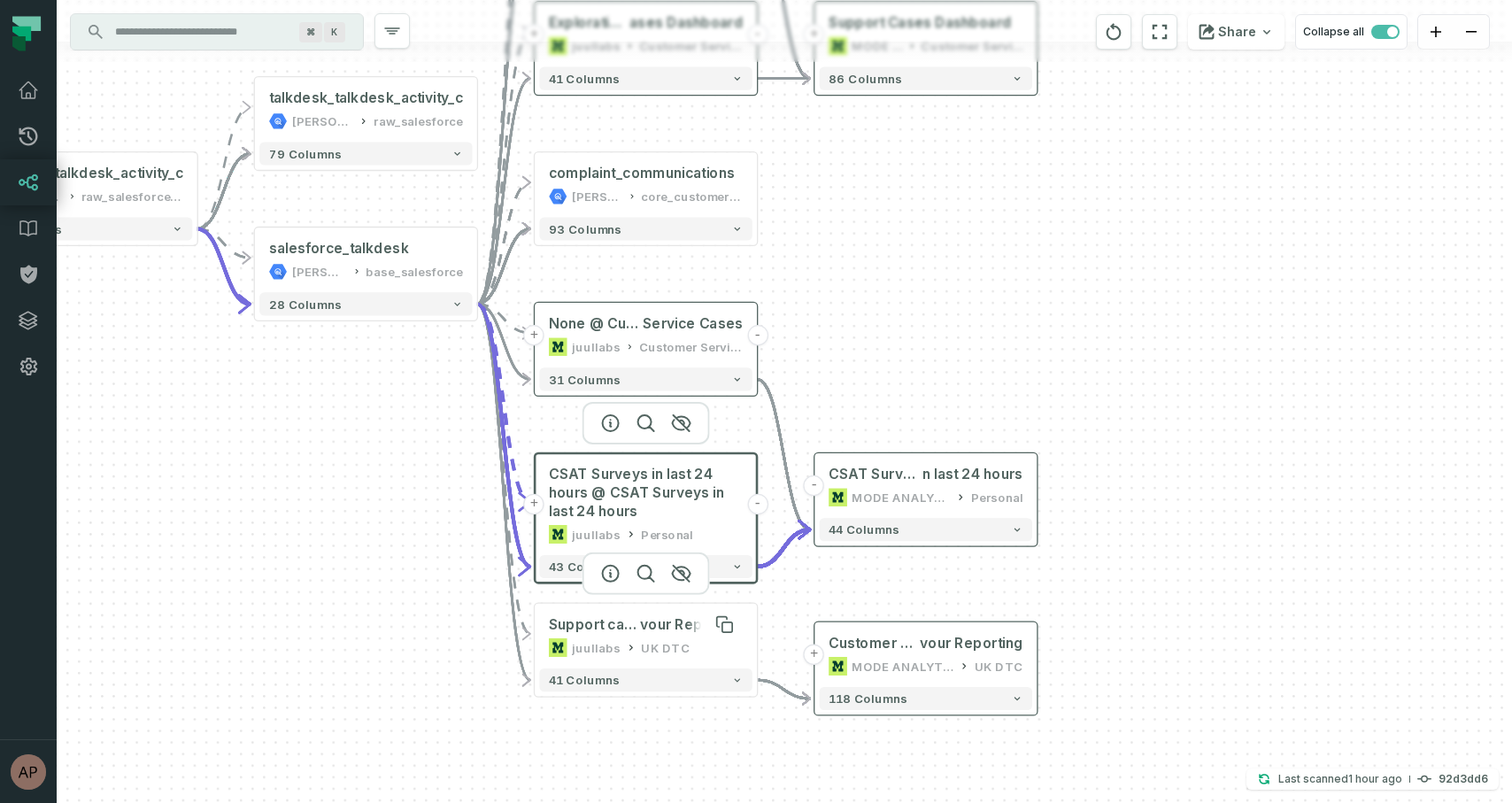
click at [651, 632] on span "vour Reporting" at bounding box center [691, 625] width 102 height 19
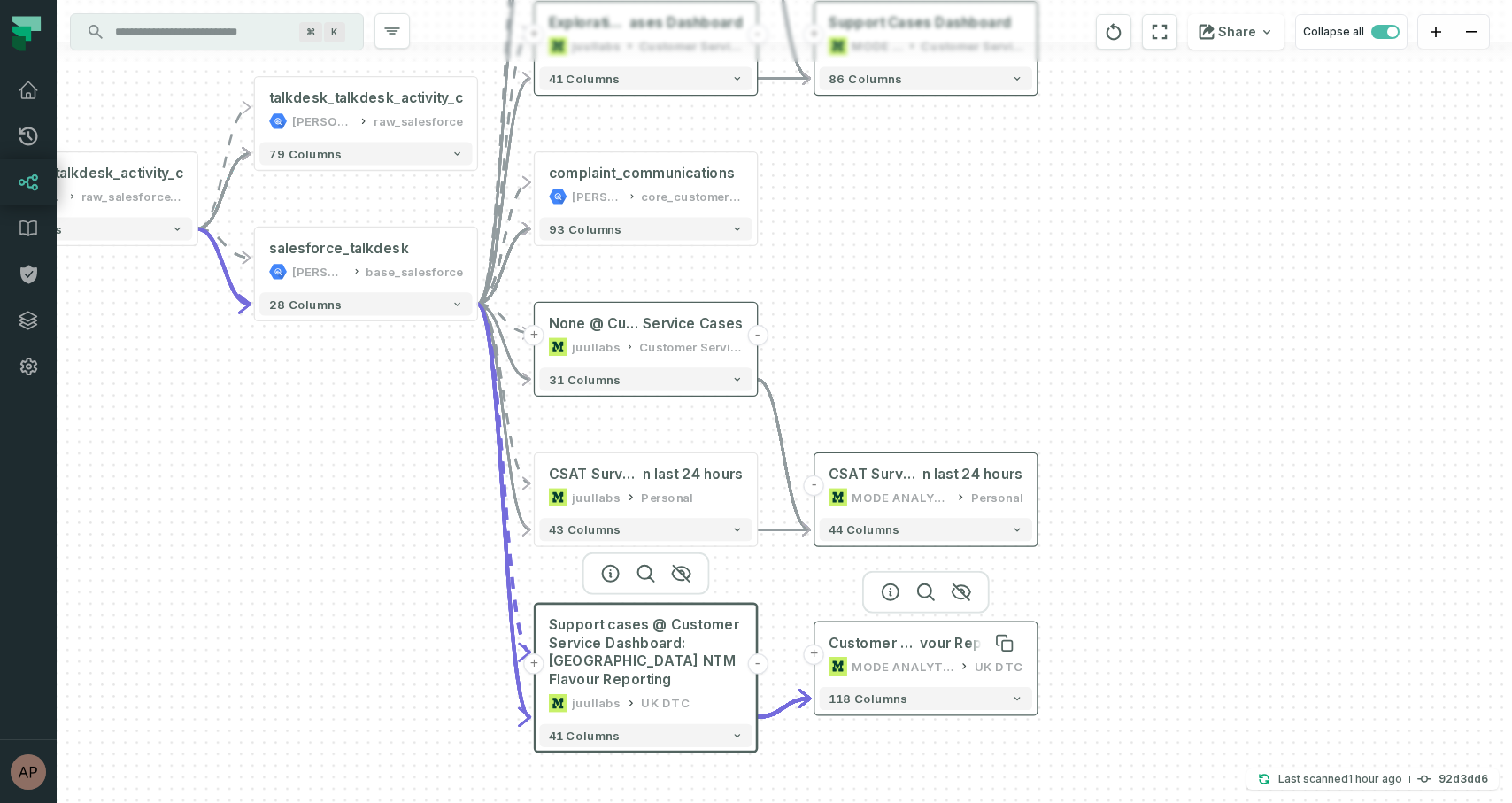
click at [901, 647] on span "Customer Service Dashboard: [GEOGRAPHIC_DATA] NTM Fla" at bounding box center [874, 643] width 91 height 19
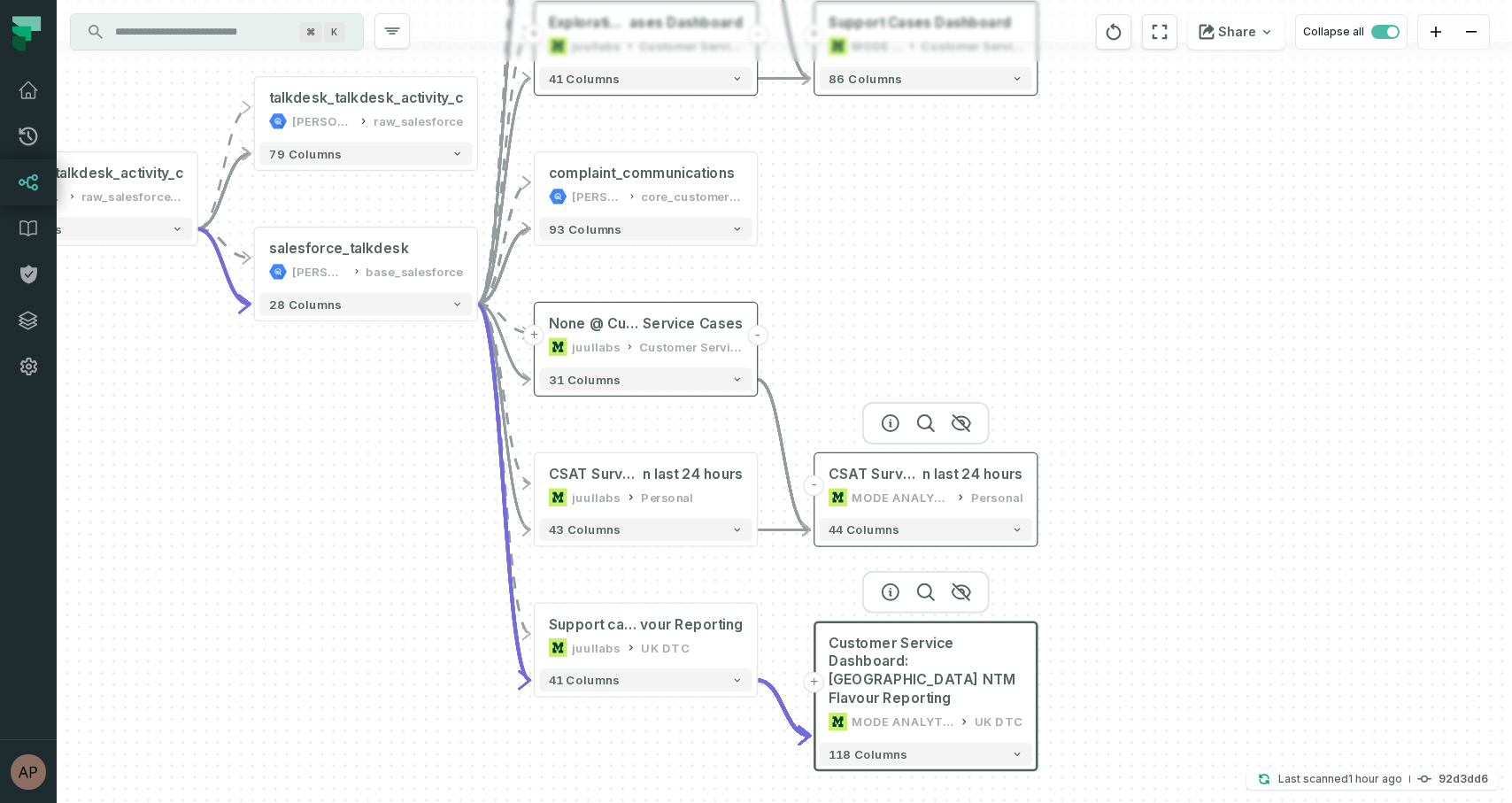
click at [930, 487] on div "CSAT Surveys i n last 24 hours MODE ANALYTICS Personal" at bounding box center [926, 485] width 212 height 56
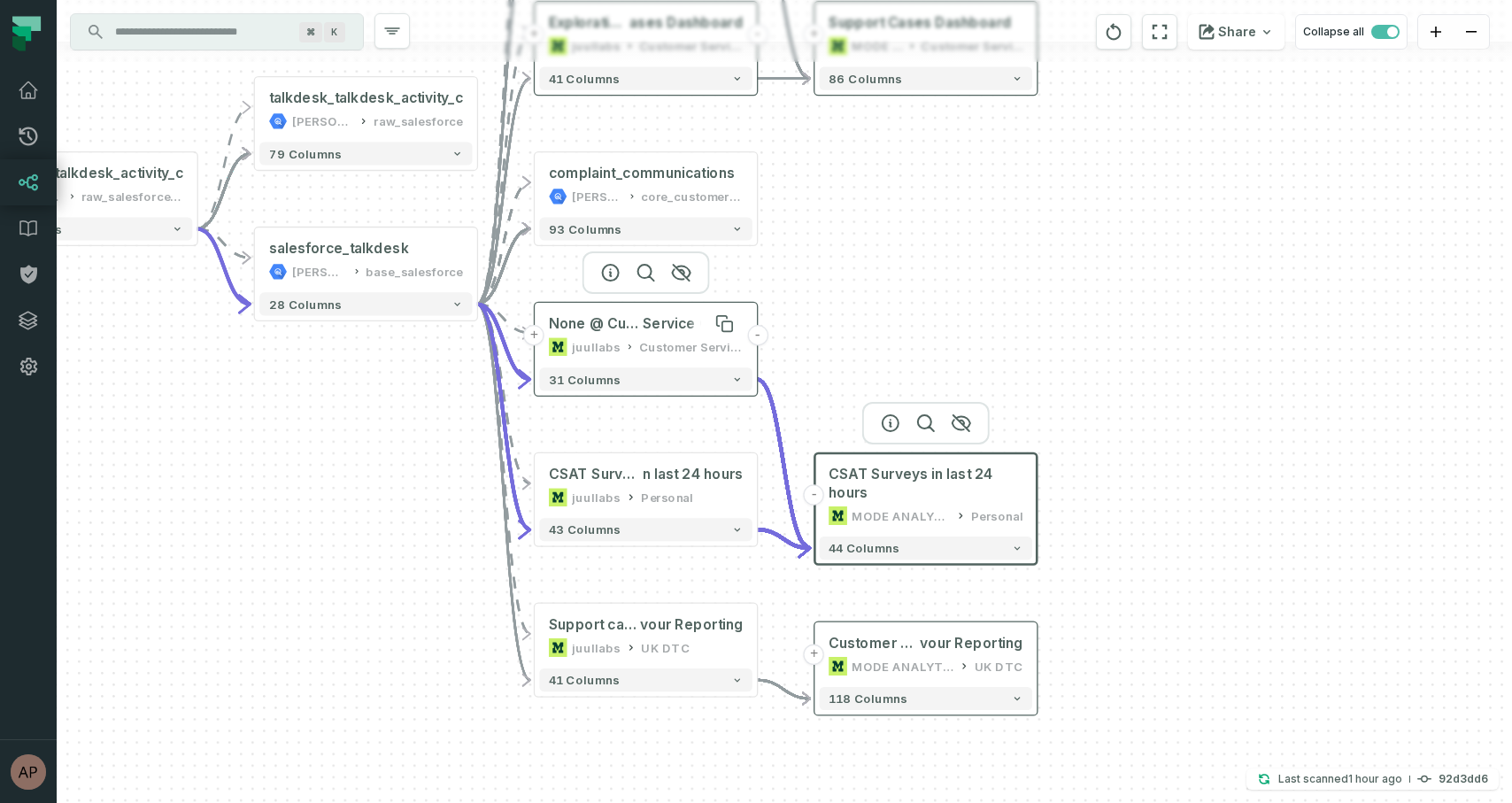
click at [645, 325] on span "Service Cases" at bounding box center [693, 324] width 101 height 19
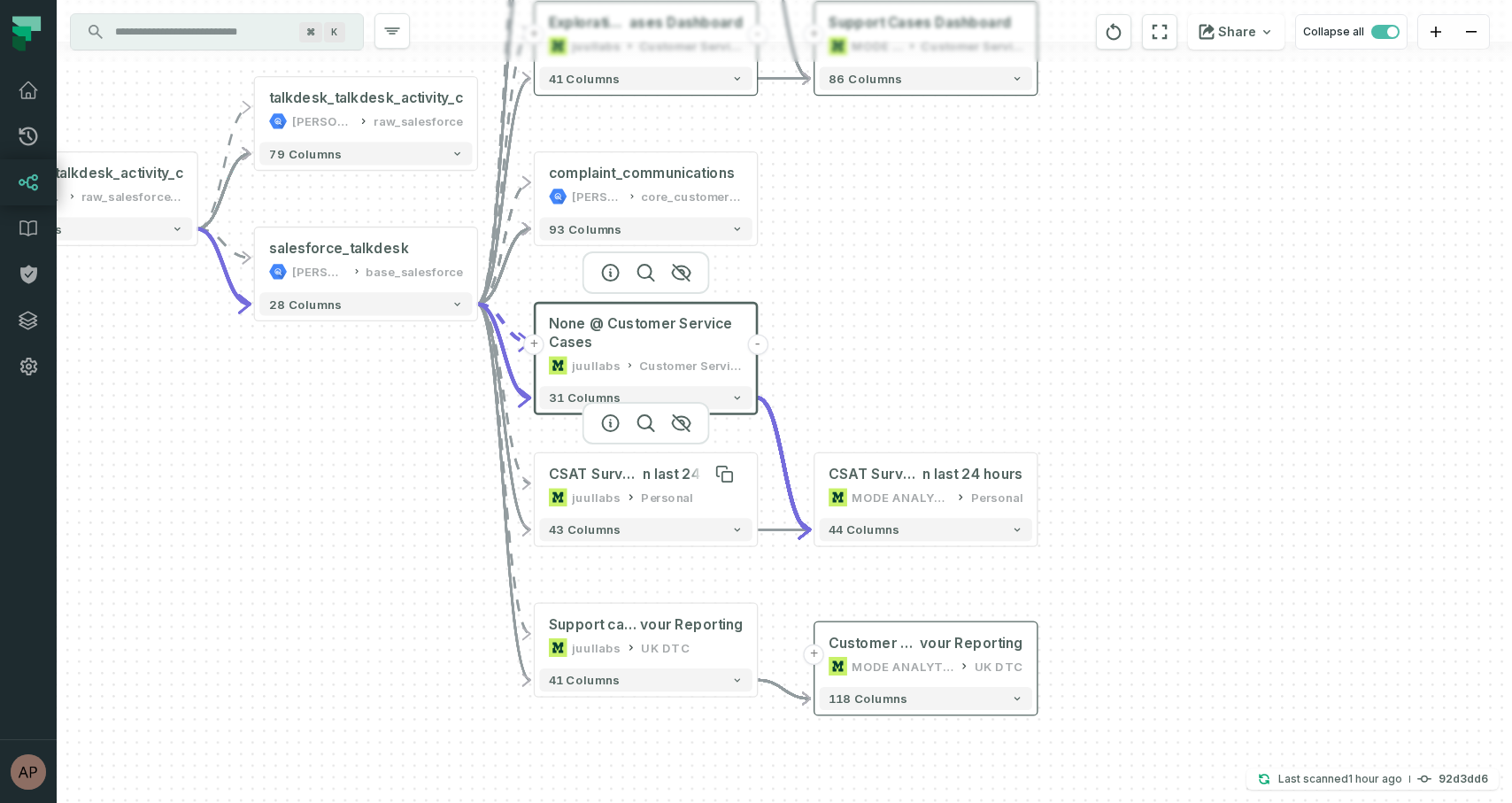
click at [647, 476] on span "n last 24 hours" at bounding box center [693, 474] width 101 height 19
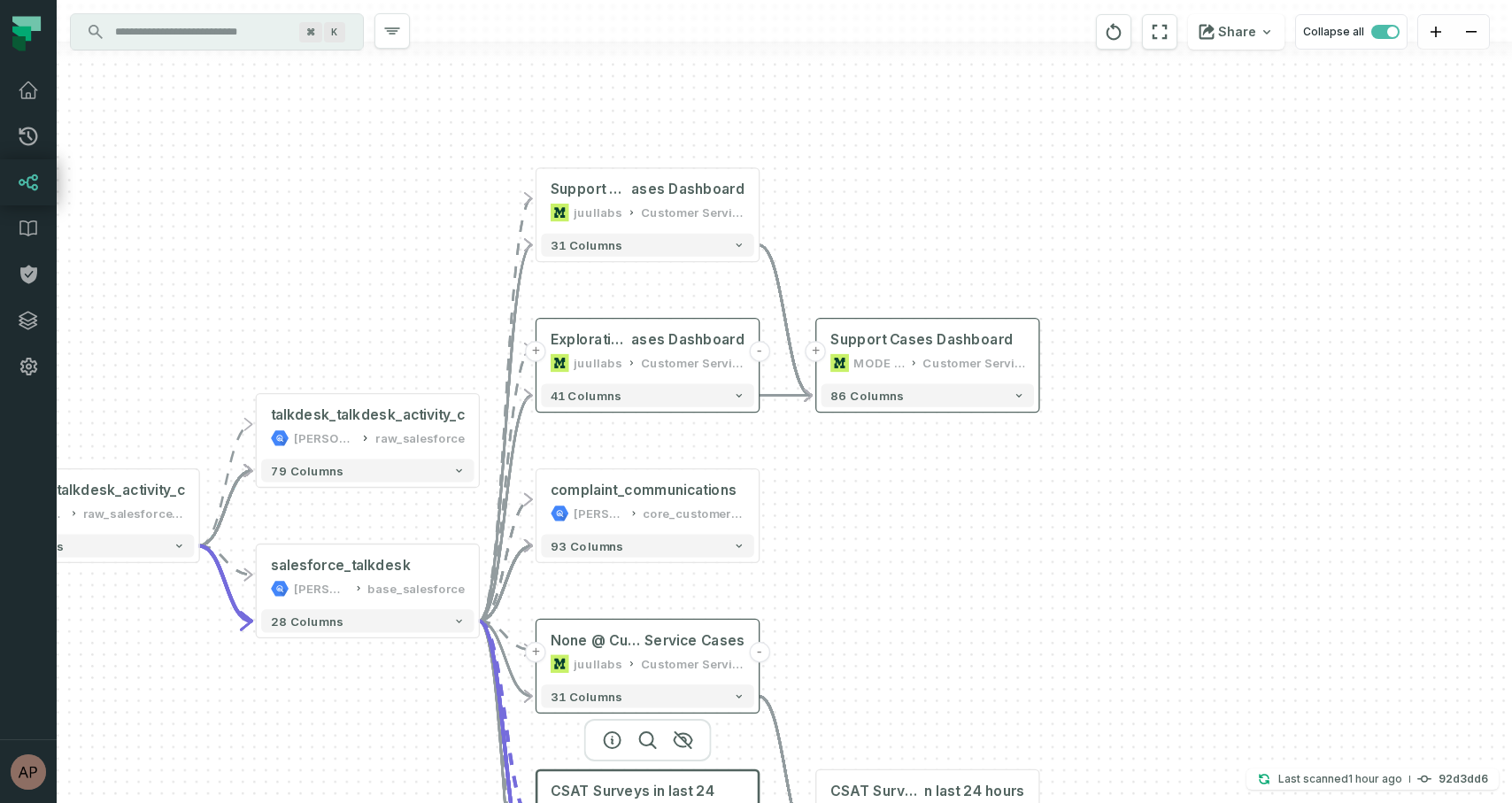
drag, startPoint x: 956, startPoint y: 225, endPoint x: 957, endPoint y: 543, distance: 318.0
click at [957, 543] on div "- CSAT Surveys i n last 24 hours MODE ANALYTICS Personal 44 columns + Customer …" at bounding box center [784, 402] width 1455 height 803
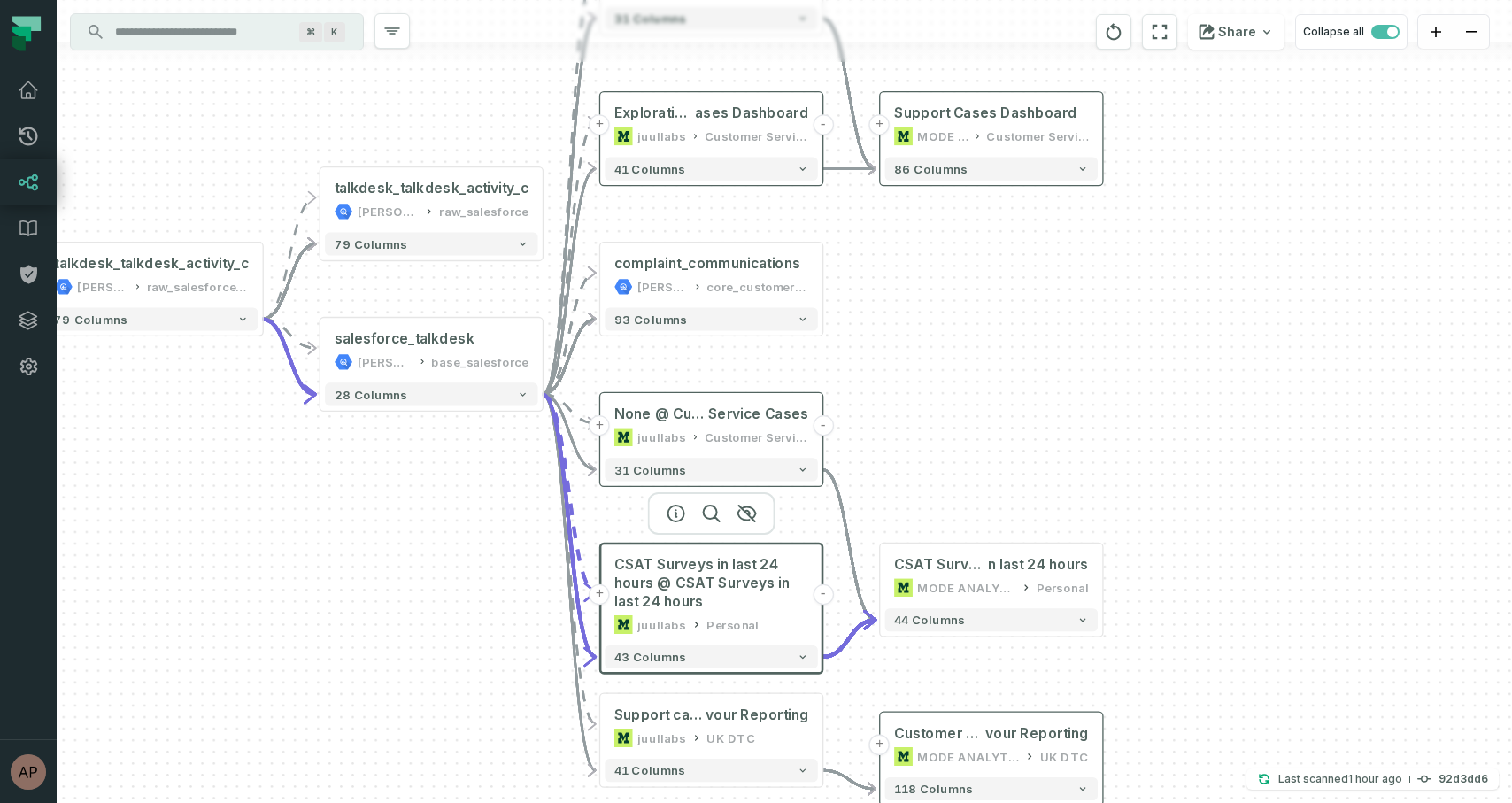
drag, startPoint x: 878, startPoint y: 571, endPoint x: 948, endPoint y: 373, distance: 210.0
click at [948, 373] on div "- CSAT Surveys i n last 24 hours MODE ANALYTICS Personal 44 columns + Customer …" at bounding box center [784, 402] width 1455 height 803
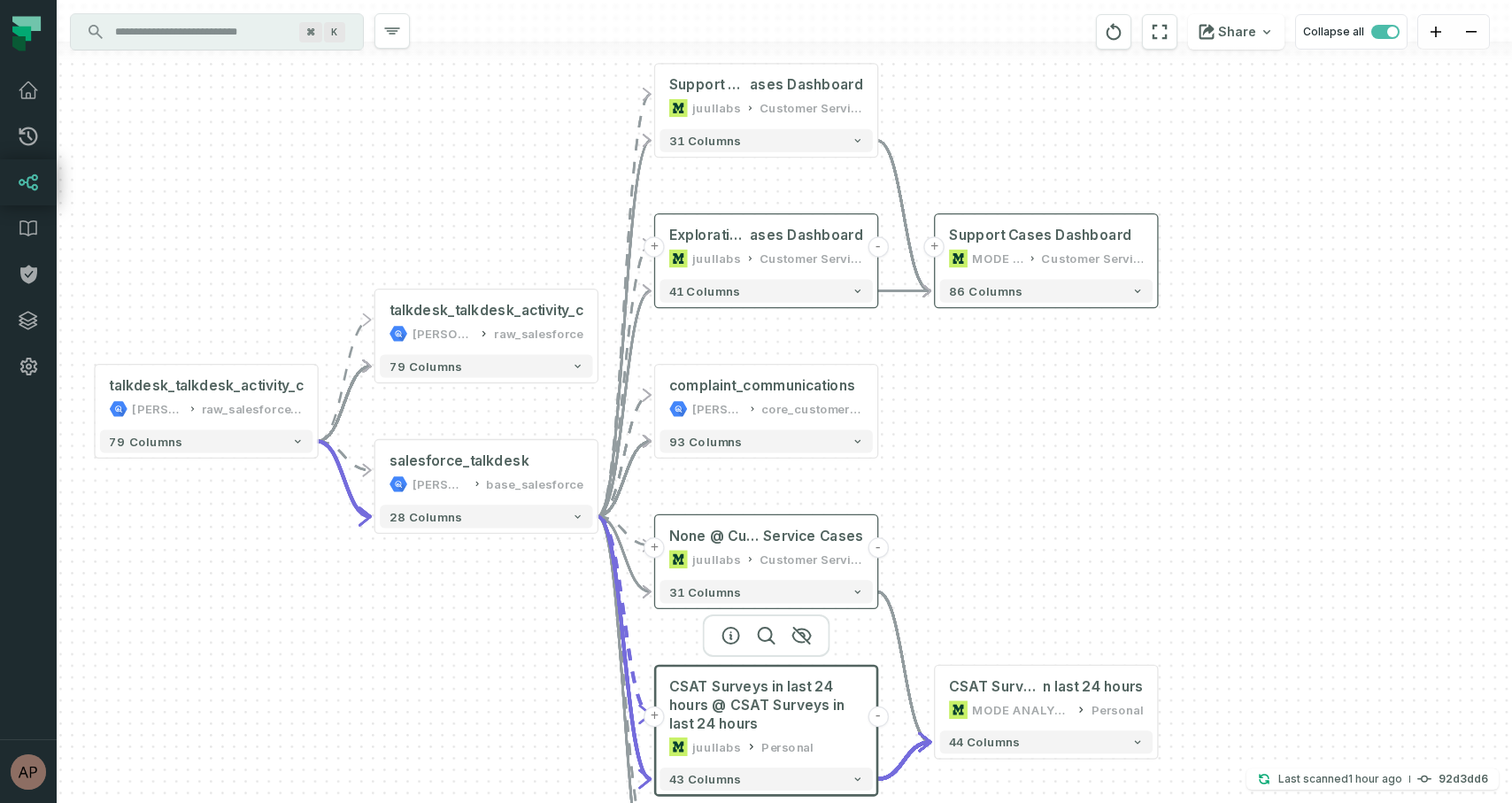
drag, startPoint x: 948, startPoint y: 373, endPoint x: 1001, endPoint y: 473, distance: 113.2
click at [1001, 473] on div "- CSAT Surveys i n last 24 hours MODE ANALYTICS Personal 44 columns + Customer …" at bounding box center [784, 402] width 1455 height 803
